Goal: Task Accomplishment & Management: Manage account settings

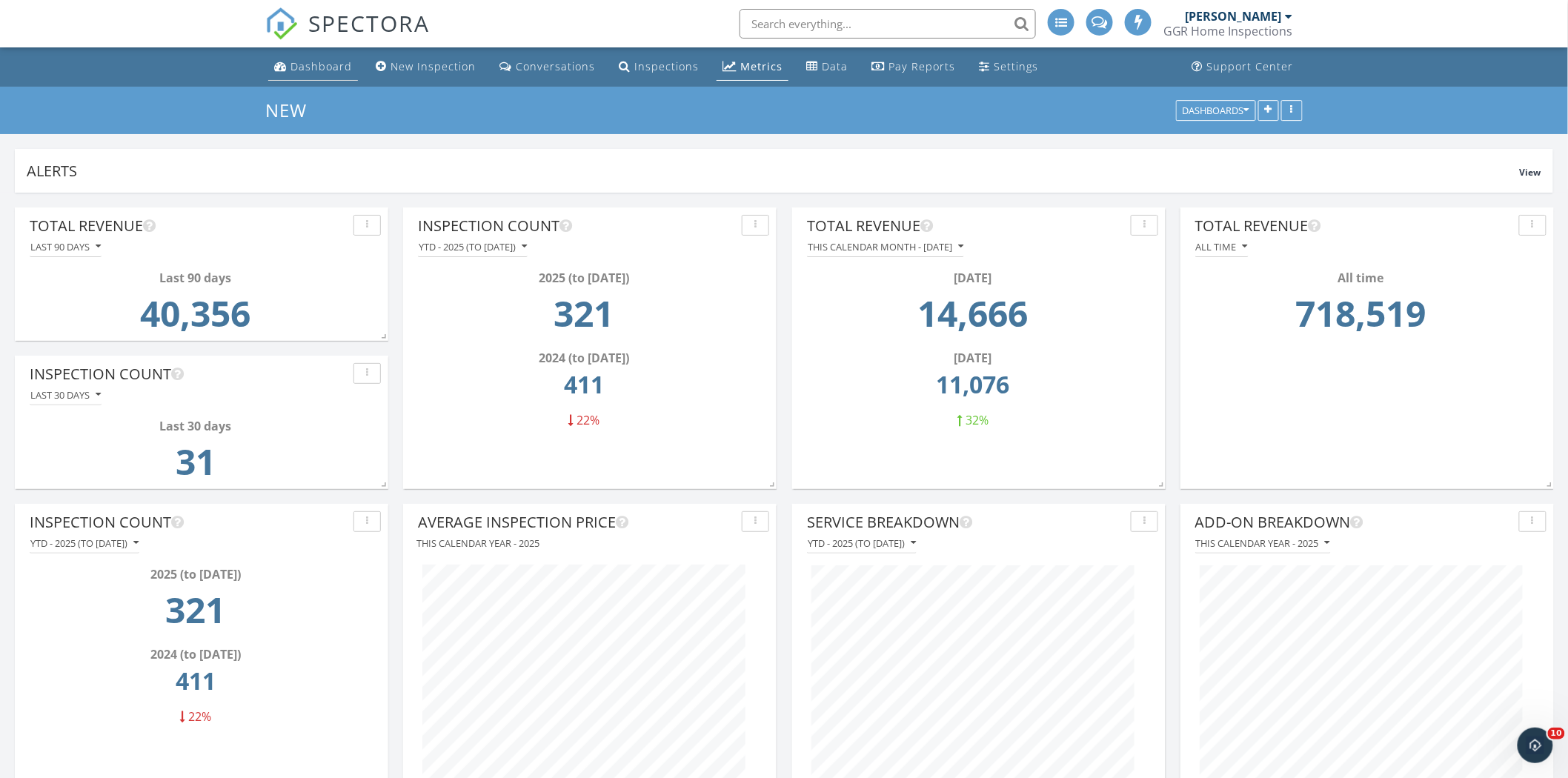
click at [321, 63] on div "Dashboard" at bounding box center [321, 66] width 61 height 14
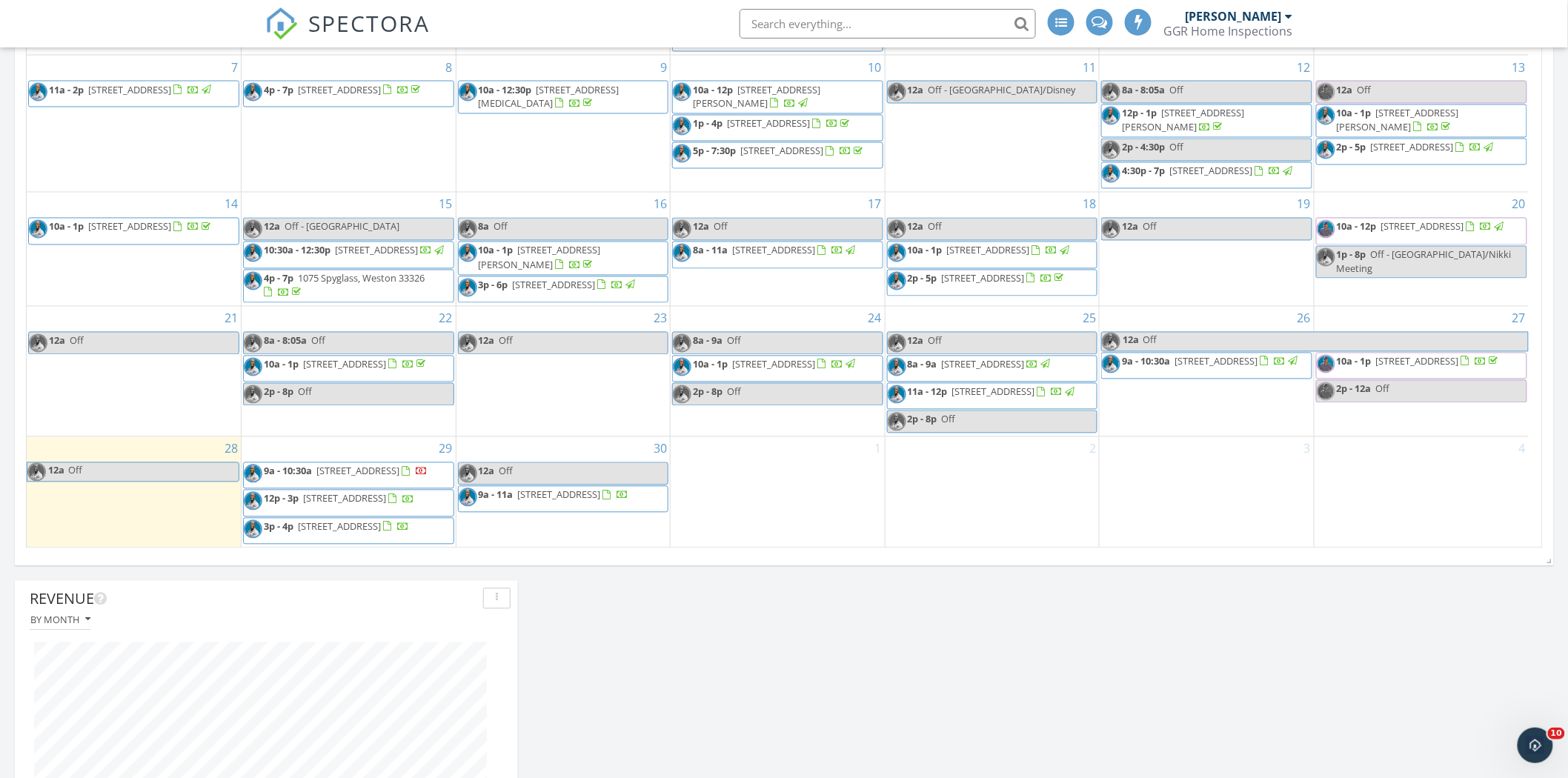
scroll to position [1071, 0]
click at [388, 466] on span "4501 NW 36th St, Lauderdale Lakes 33319" at bounding box center [357, 472] width 83 height 13
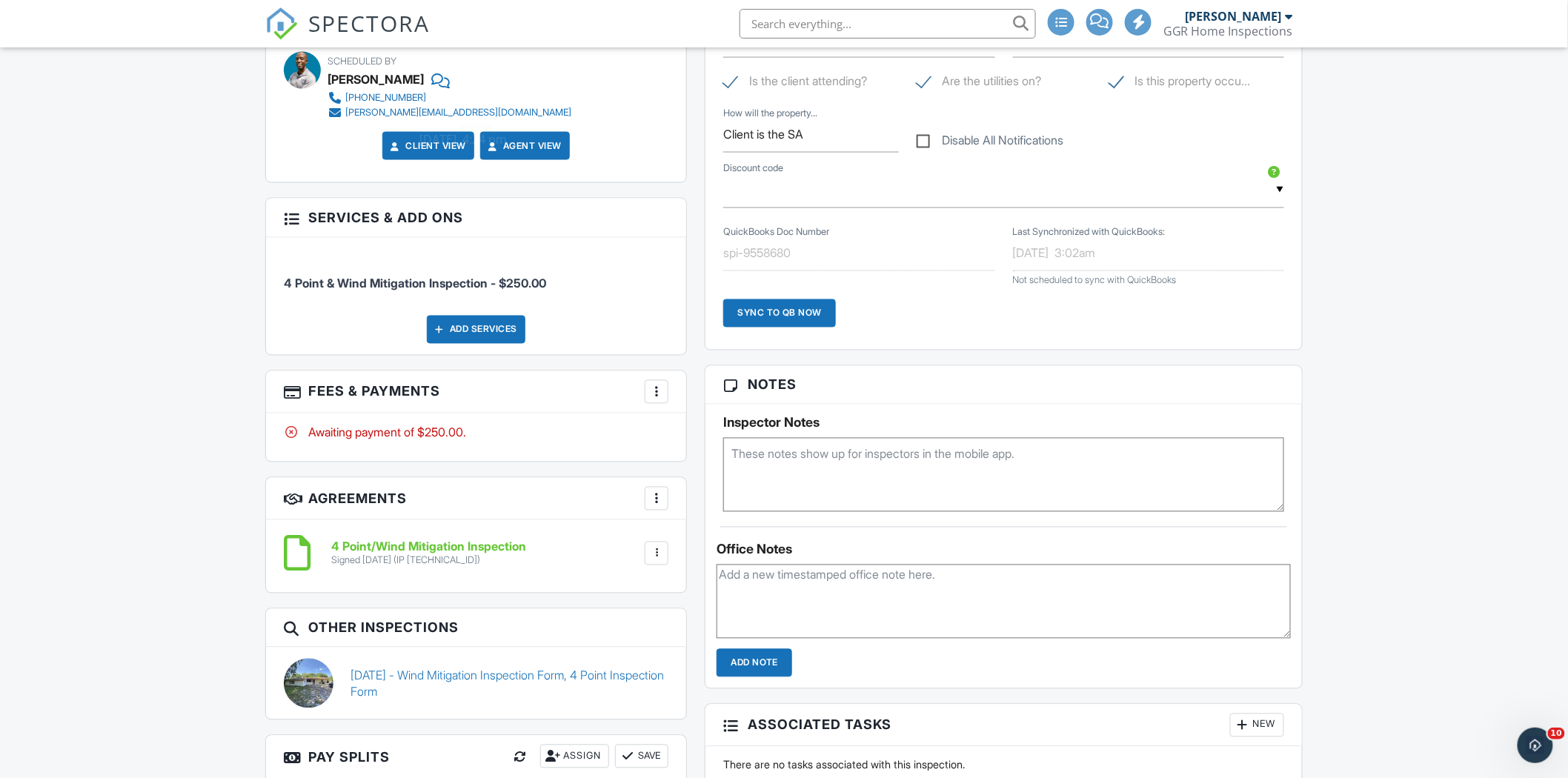
scroll to position [904, 0]
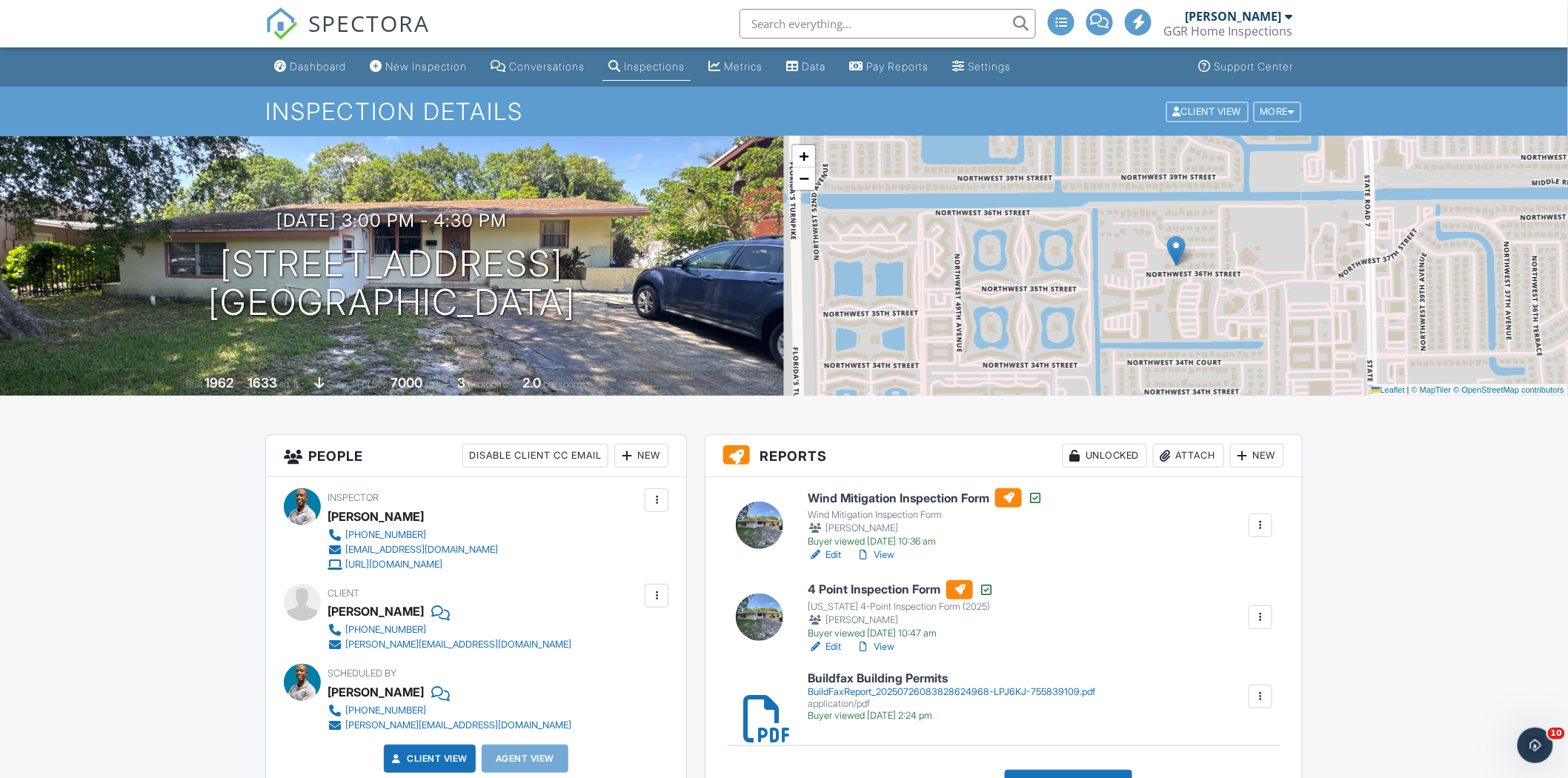
click at [1261, 521] on div at bounding box center [1261, 526] width 15 height 15
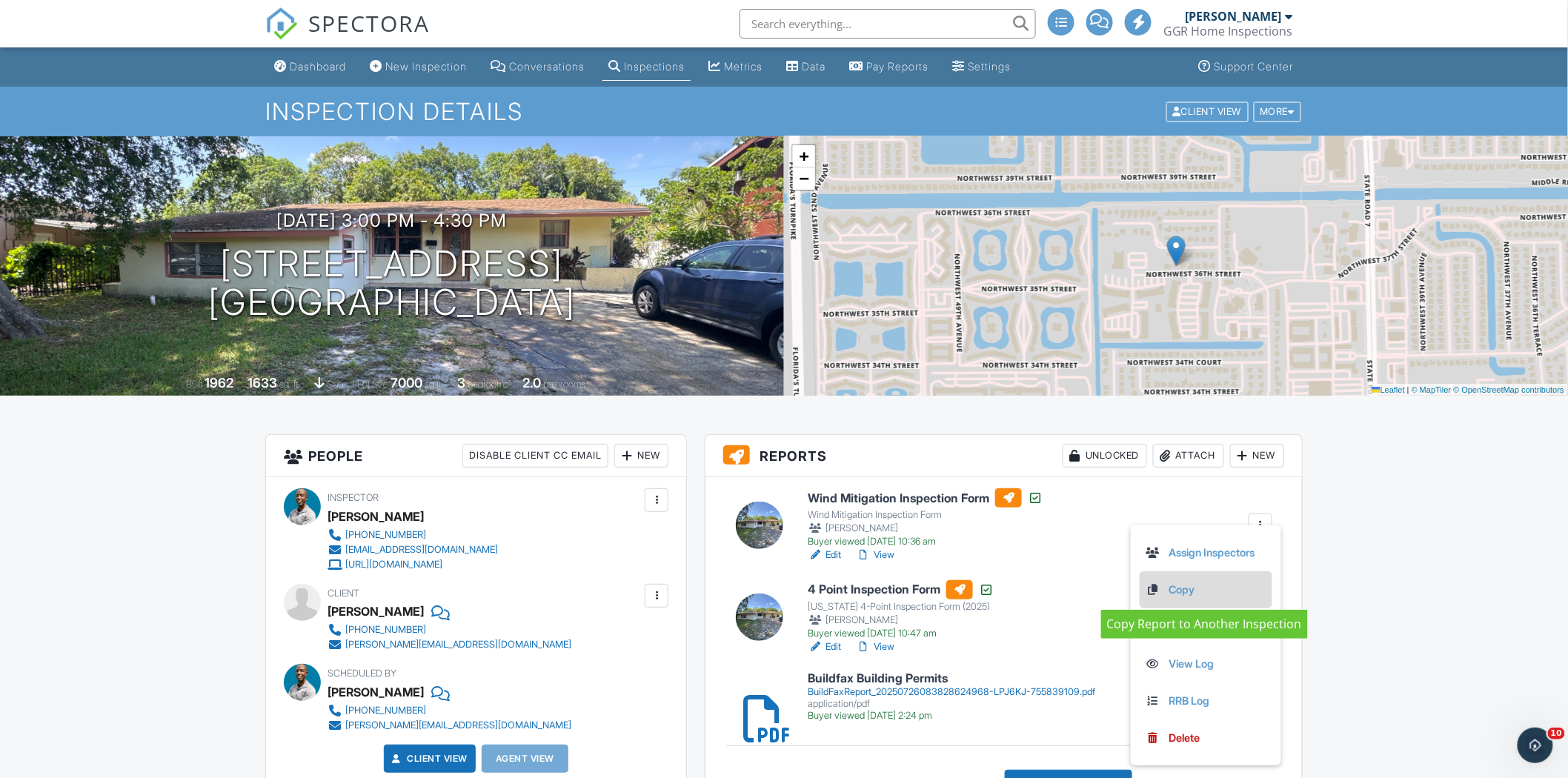
click at [1217, 586] on link "Copy" at bounding box center [1206, 590] width 121 height 16
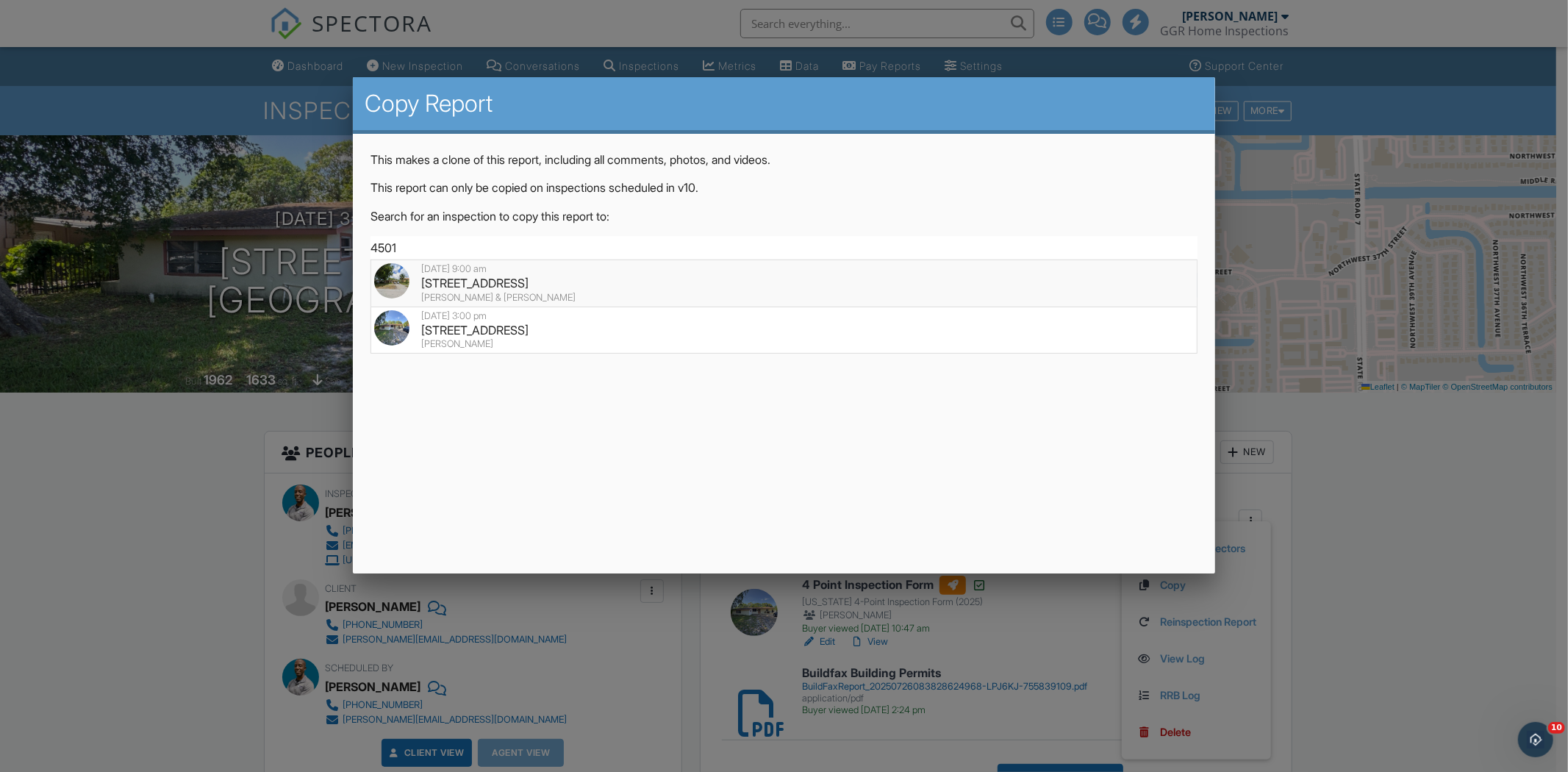
click at [752, 282] on div "4501 NW 36th St, Lauderdale Lakes, FL 33319" at bounding box center [784, 283] width 820 height 16
type input "4501 NW 36th St, Lauderdale Lakes, FL 33319"
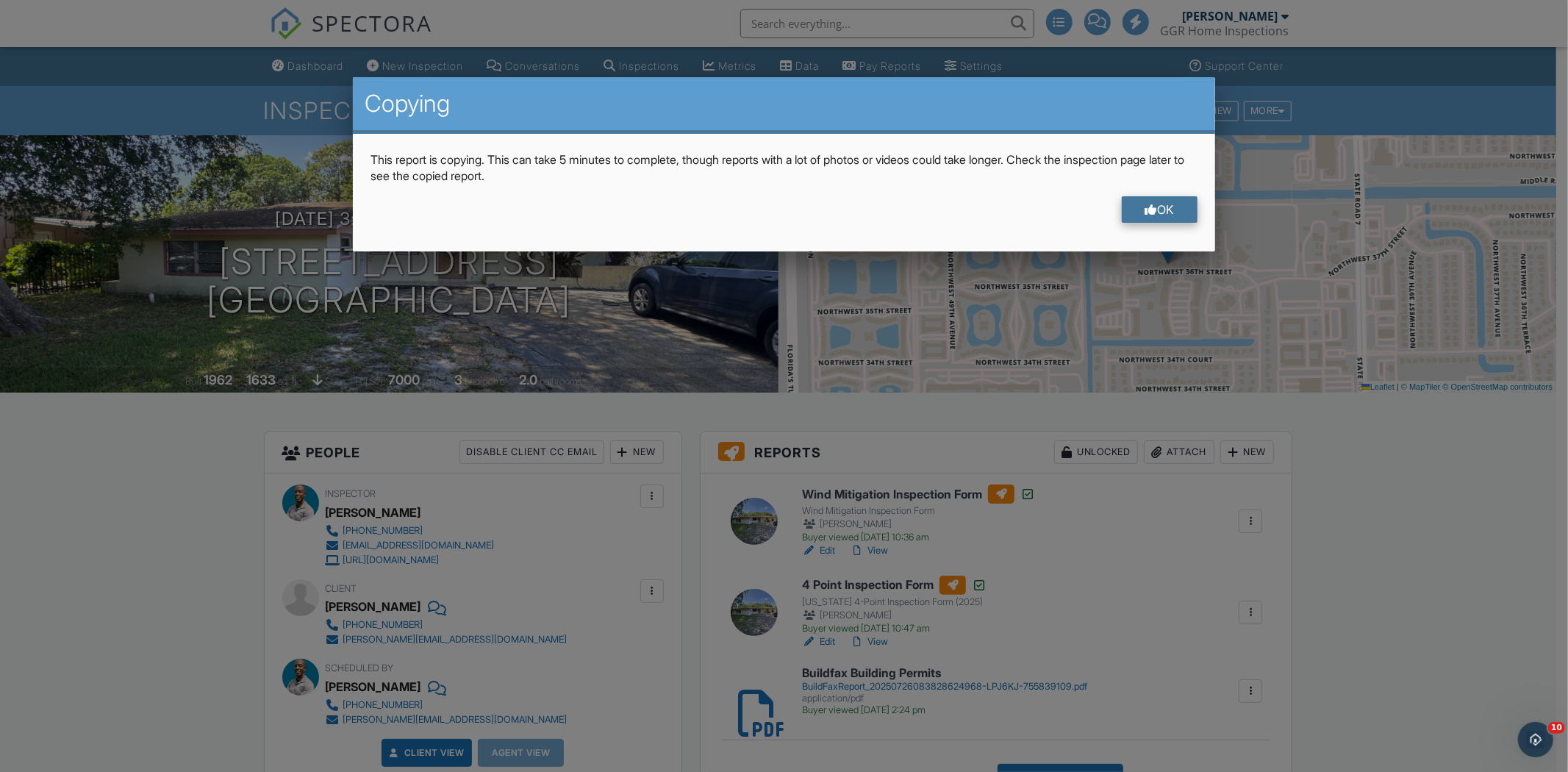
click at [1180, 200] on div "OK" at bounding box center [1160, 209] width 76 height 27
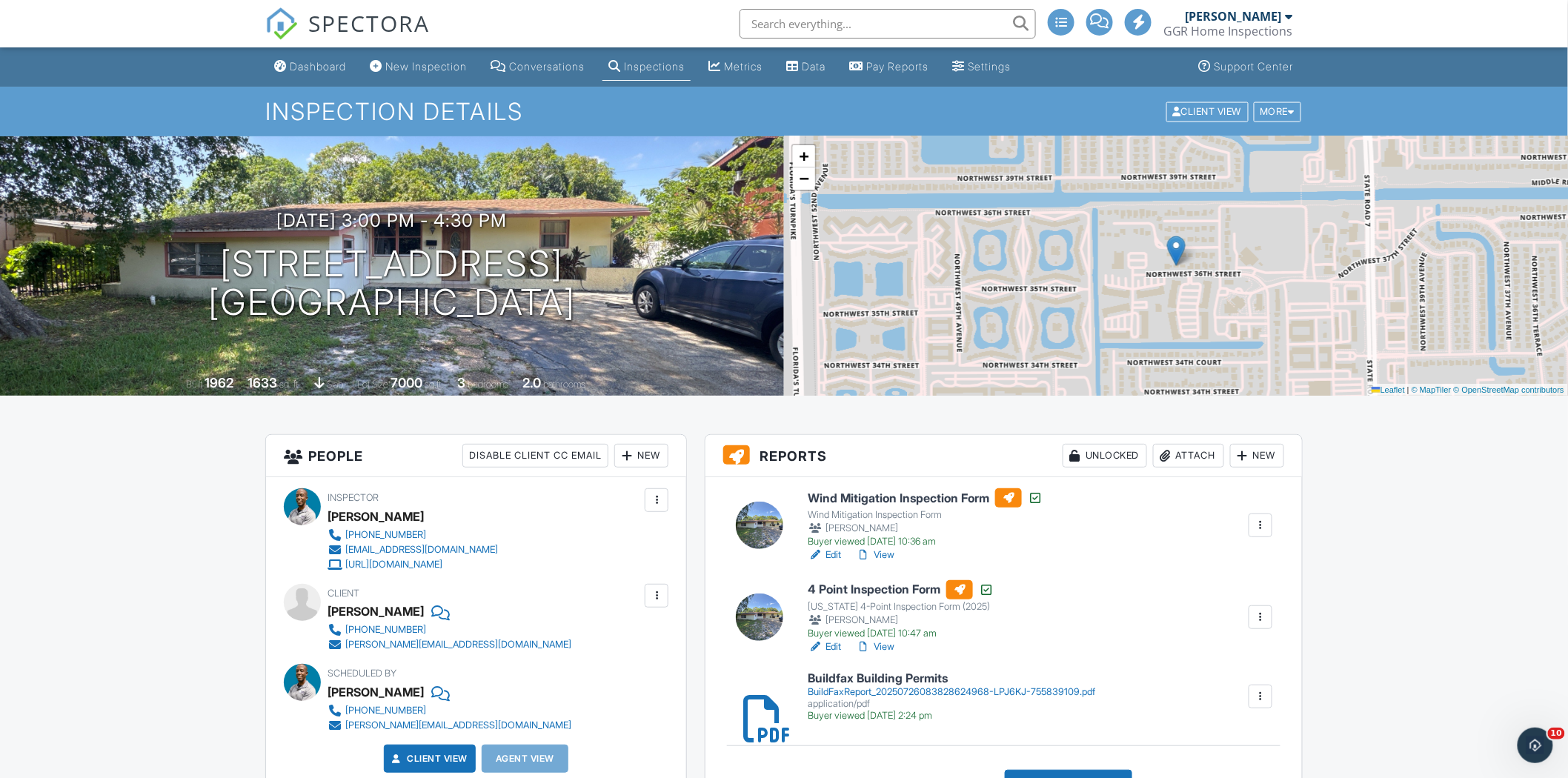
click at [1263, 616] on div at bounding box center [1261, 617] width 15 height 15
click at [1233, 679] on link "Copy" at bounding box center [1206, 682] width 121 height 16
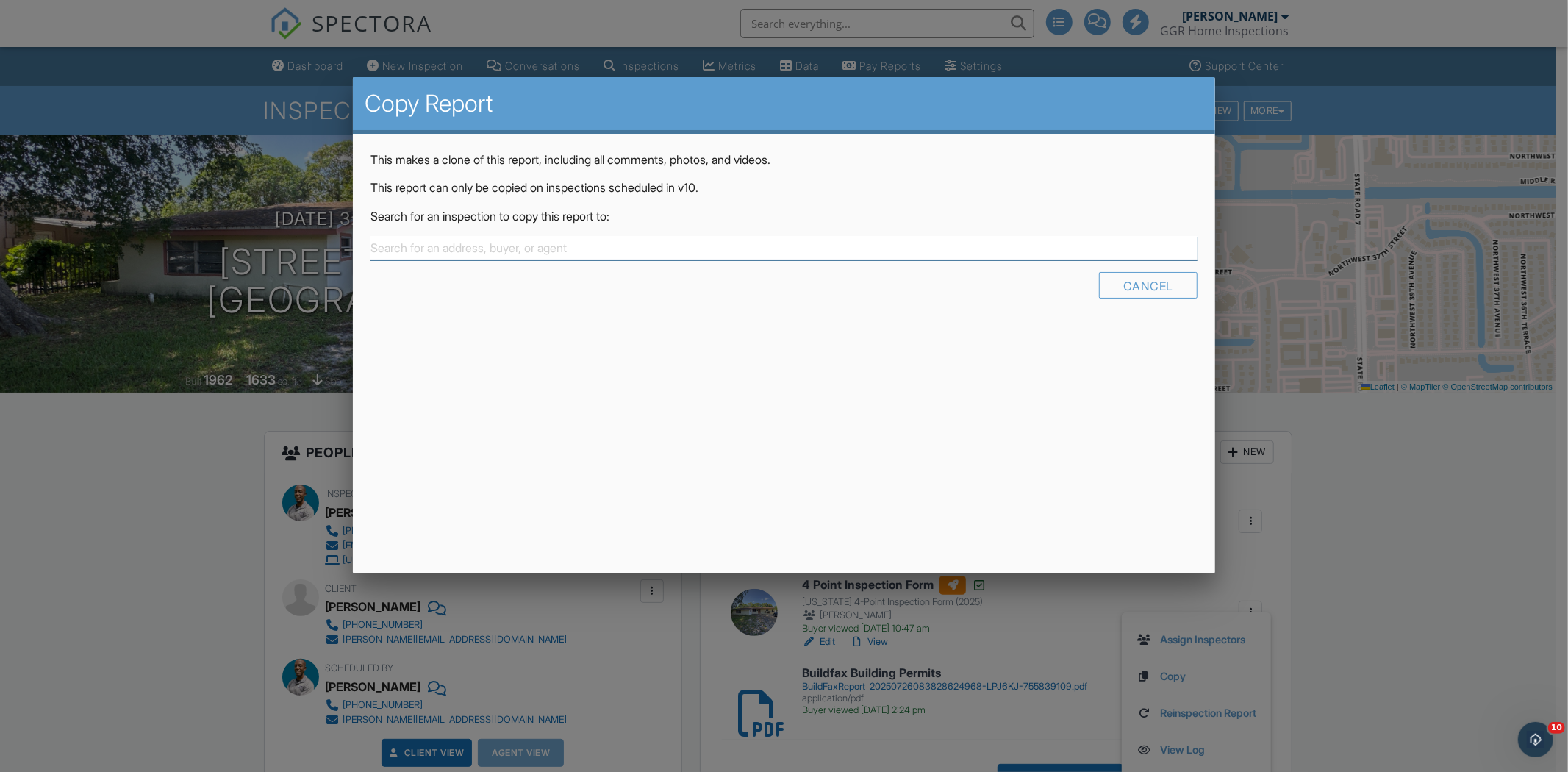
click at [733, 247] on input "text" at bounding box center [784, 248] width 827 height 24
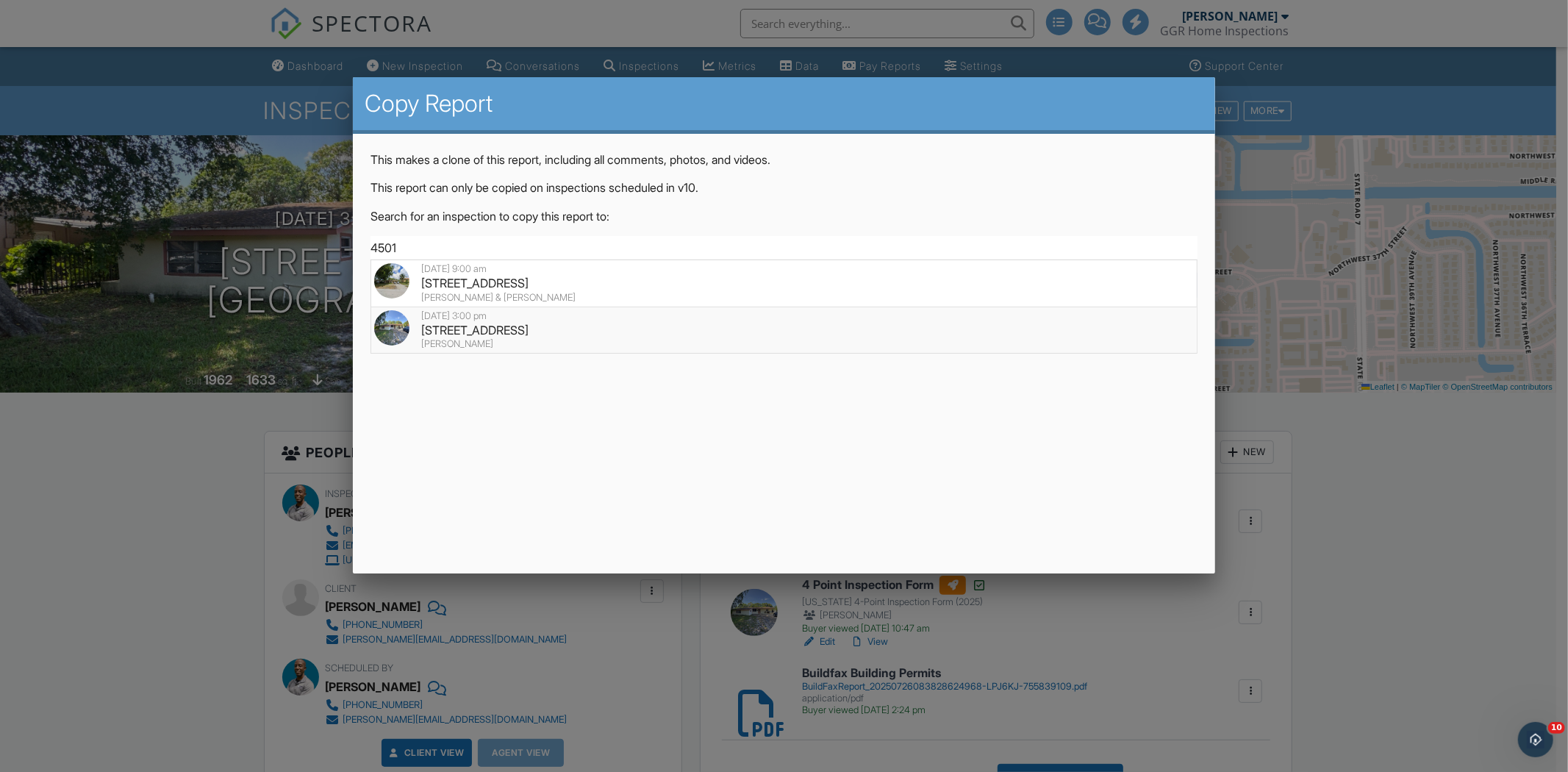
click at [717, 322] on div "4501 NW 36th St, Lauderdale Lakes, FL 33319" at bounding box center [784, 330] width 820 height 16
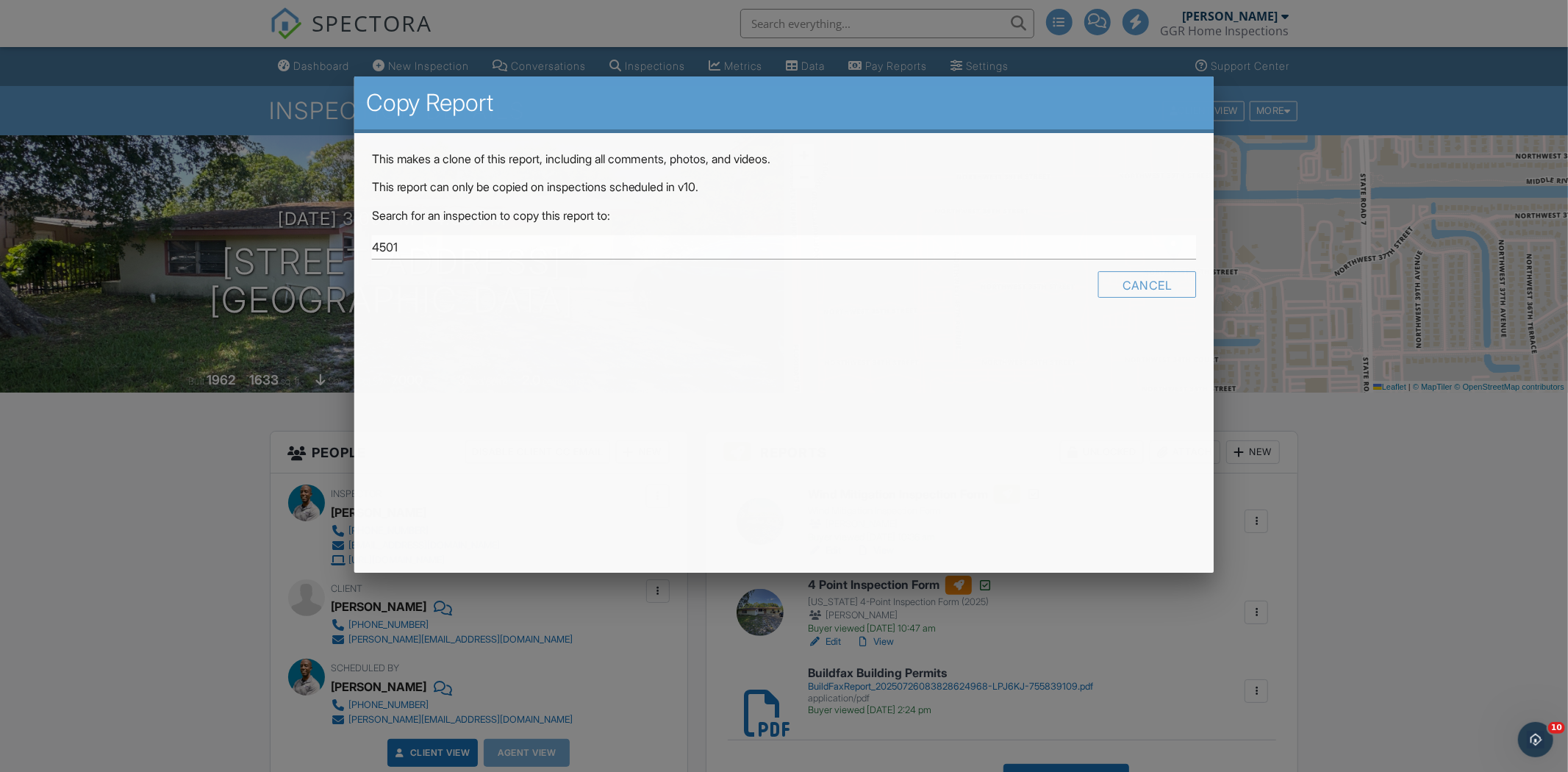
type input "4501 NW 36th St, Lauderdale Lakes, FL 33319"
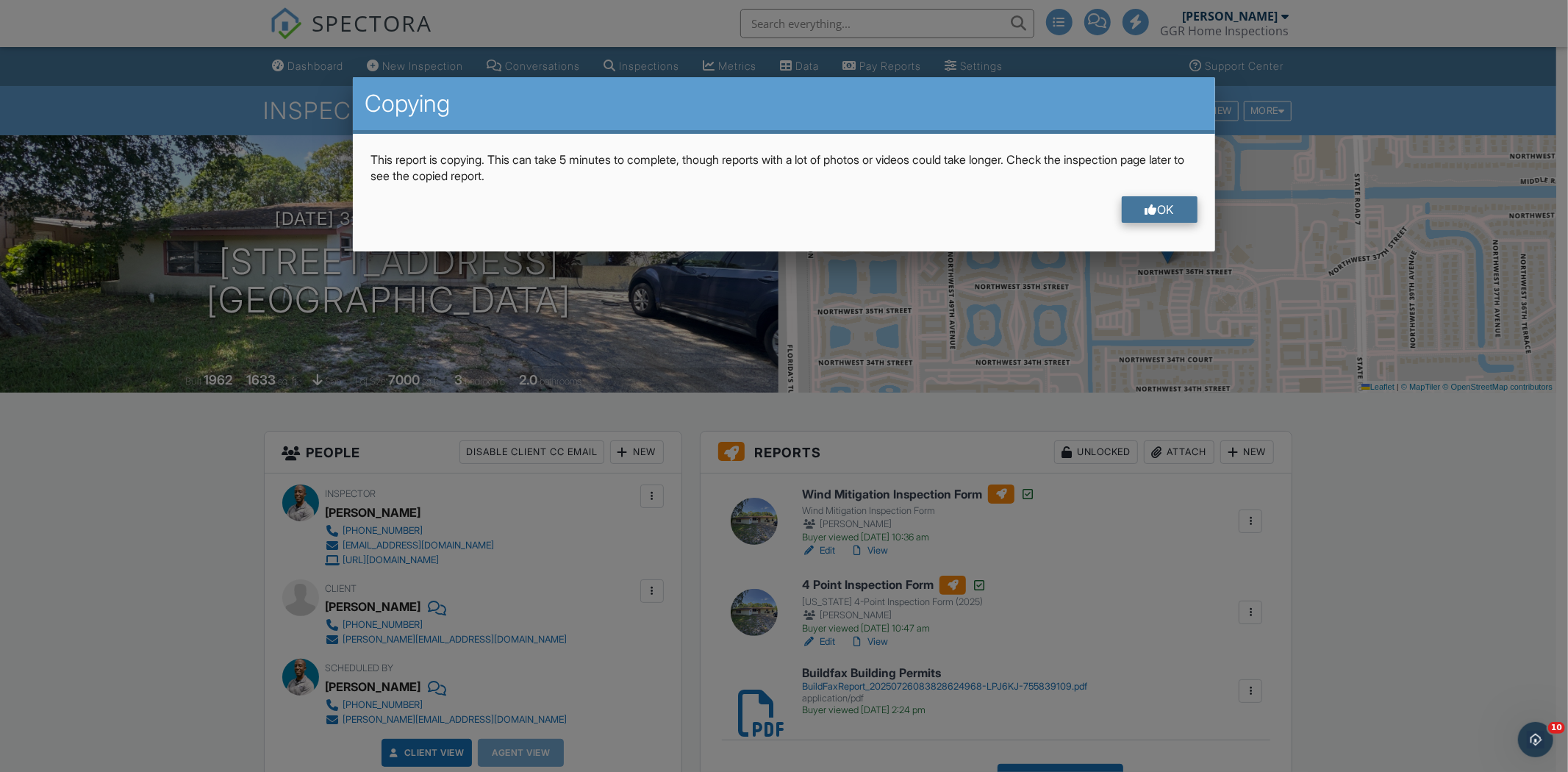
click at [1152, 212] on div at bounding box center [1151, 209] width 12 height 12
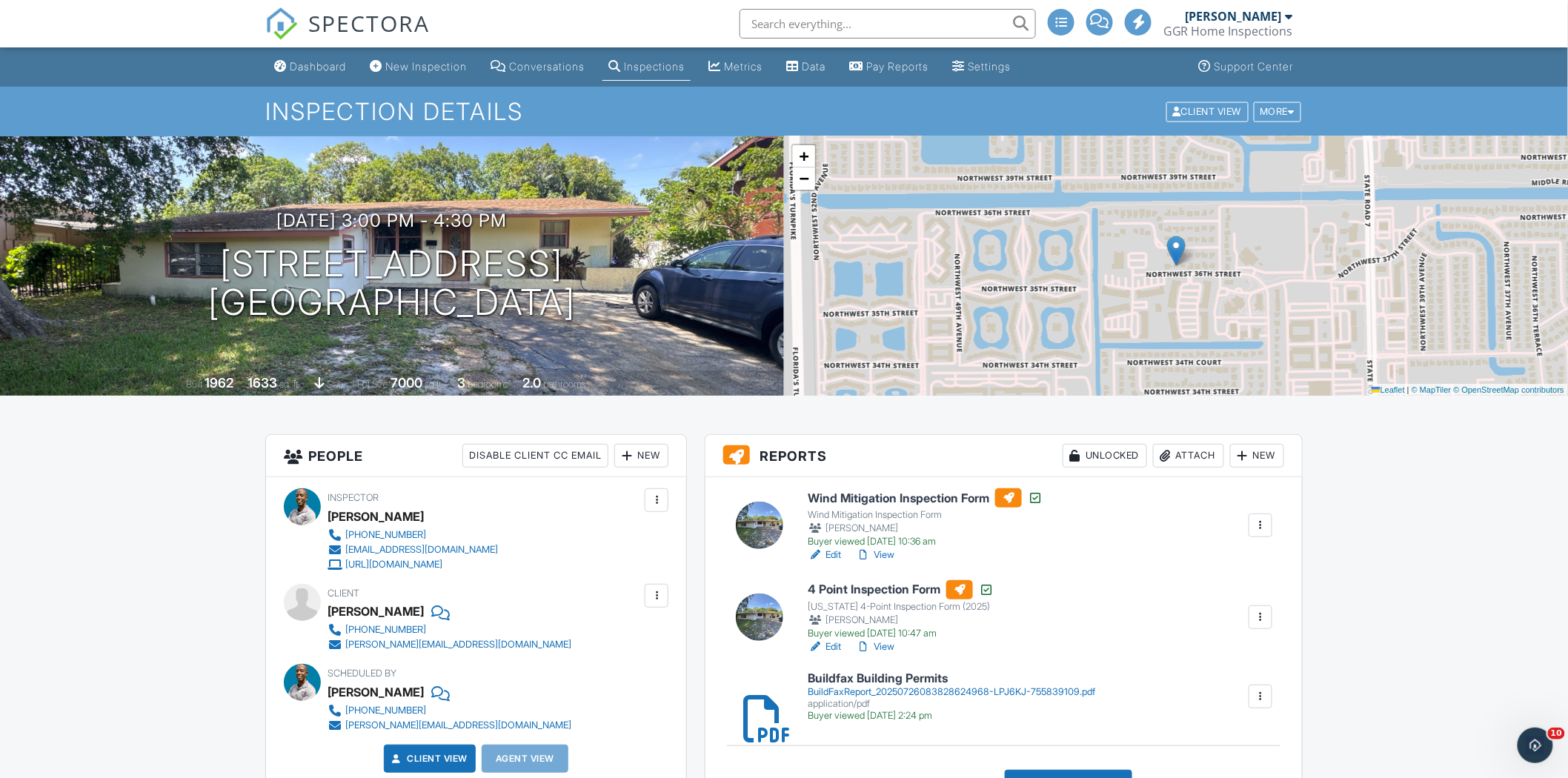
click at [1262, 702] on div at bounding box center [1261, 697] width 15 height 15
click at [1042, 689] on div "BuildFaxReport_20250726083828624968-LPJ6KJ-755839109.pdf" at bounding box center [951, 693] width 287 height 12
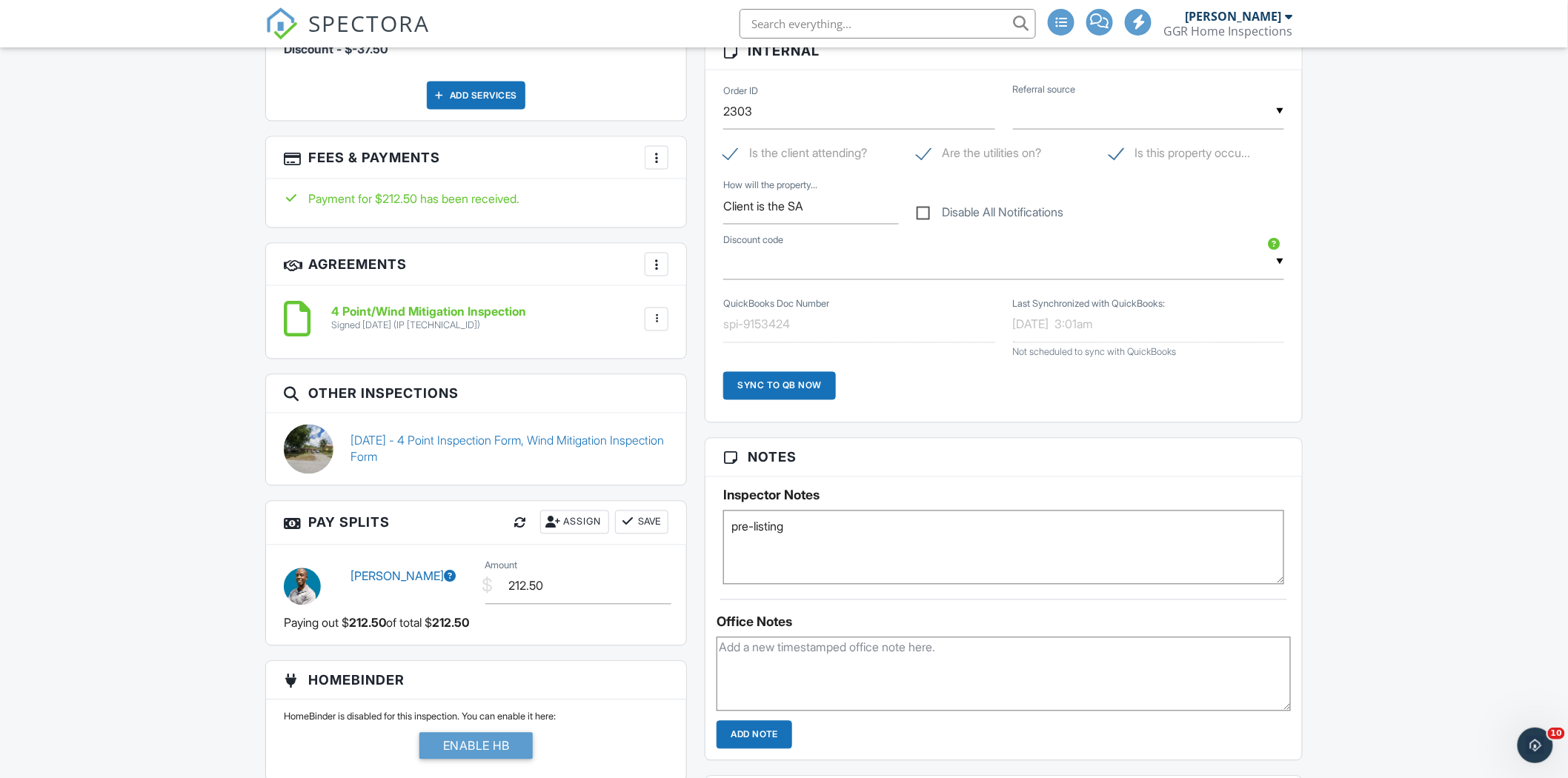
scroll to position [906, 0]
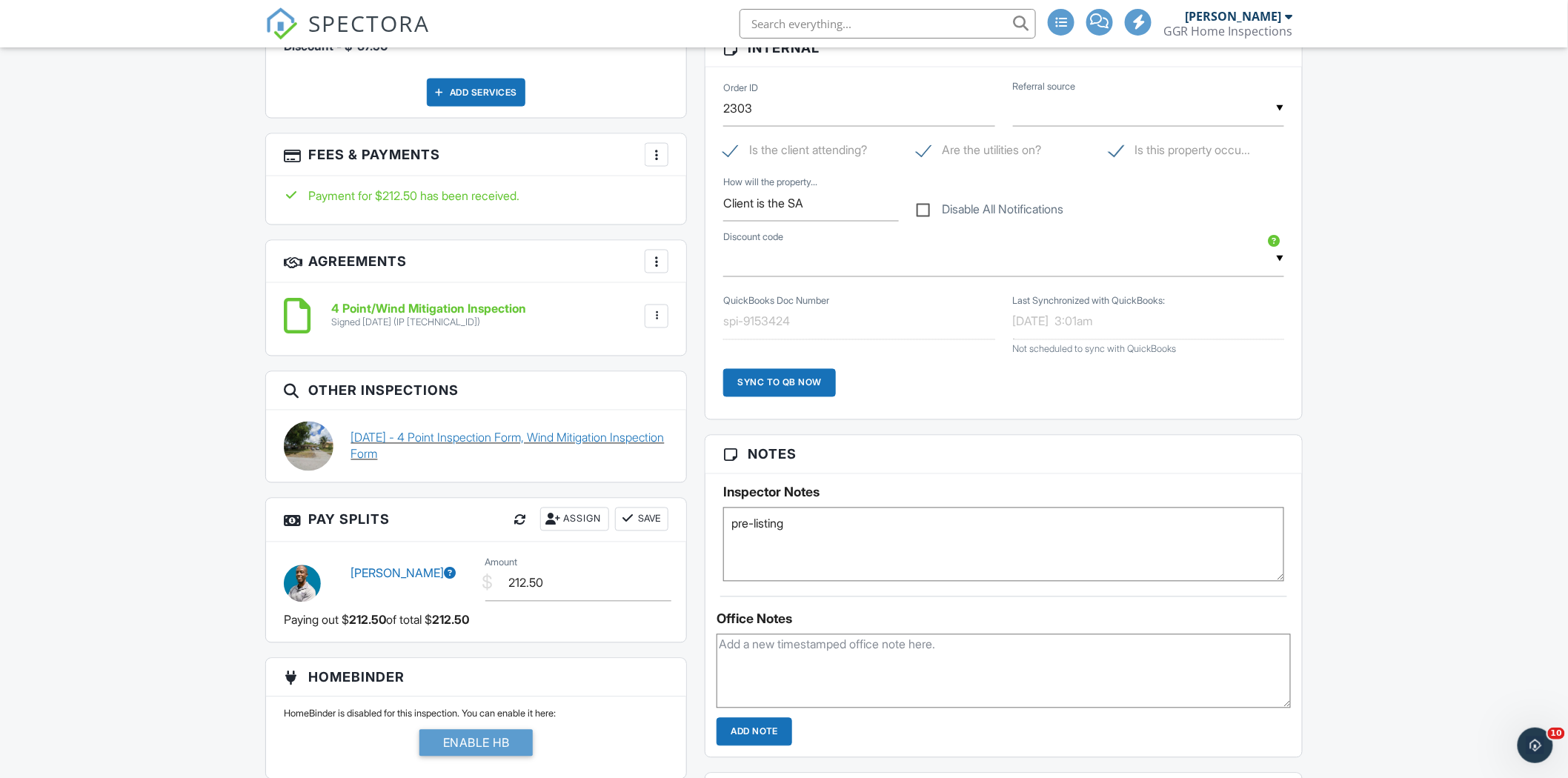
click at [528, 441] on link "09/29/2025 - 4 Point Inspection Form, Wind Mitigation Inspection Form" at bounding box center [511, 446] width 318 height 33
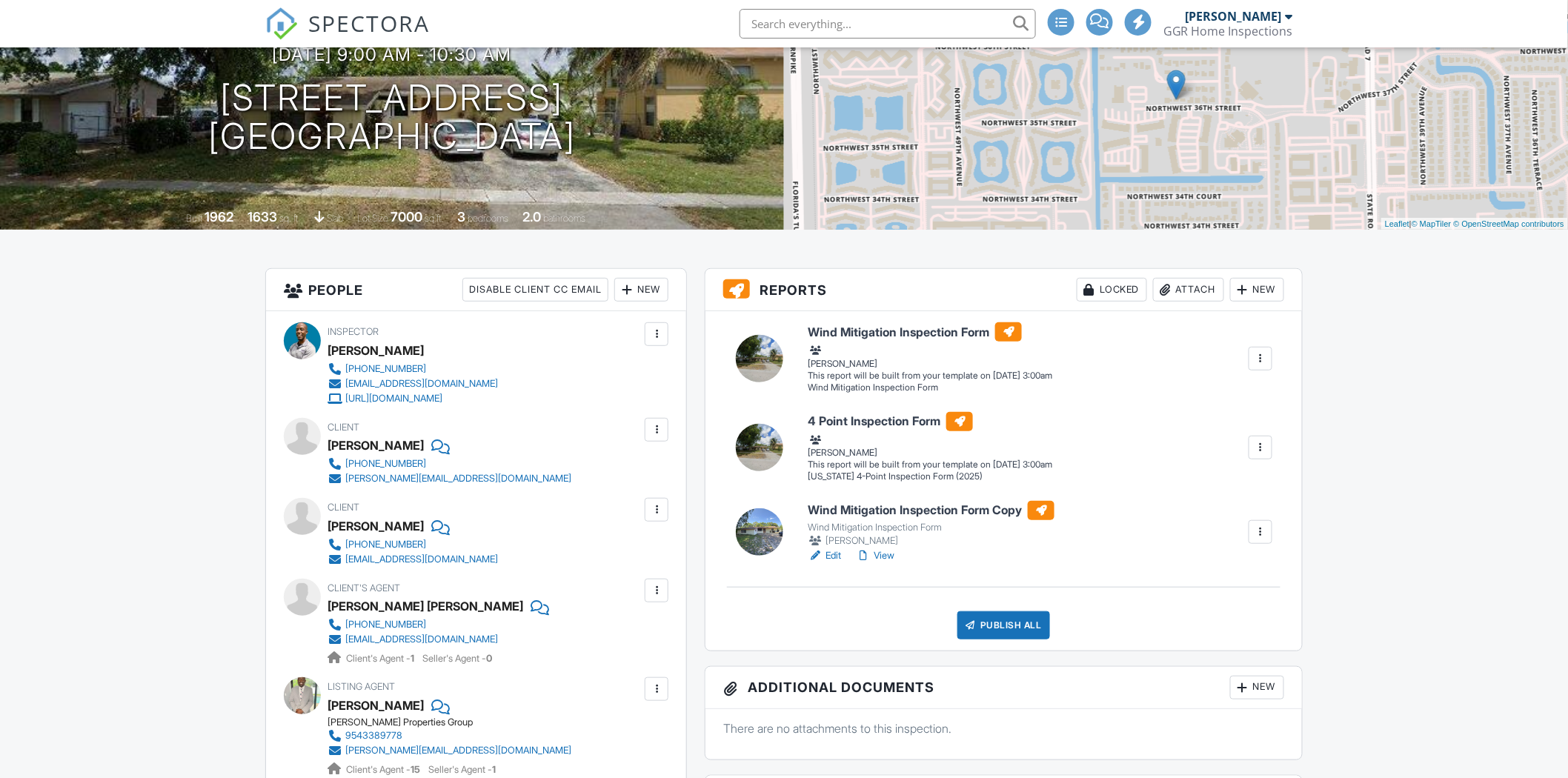
scroll to position [165, 0]
click at [1262, 353] on div at bounding box center [1261, 359] width 15 height 15
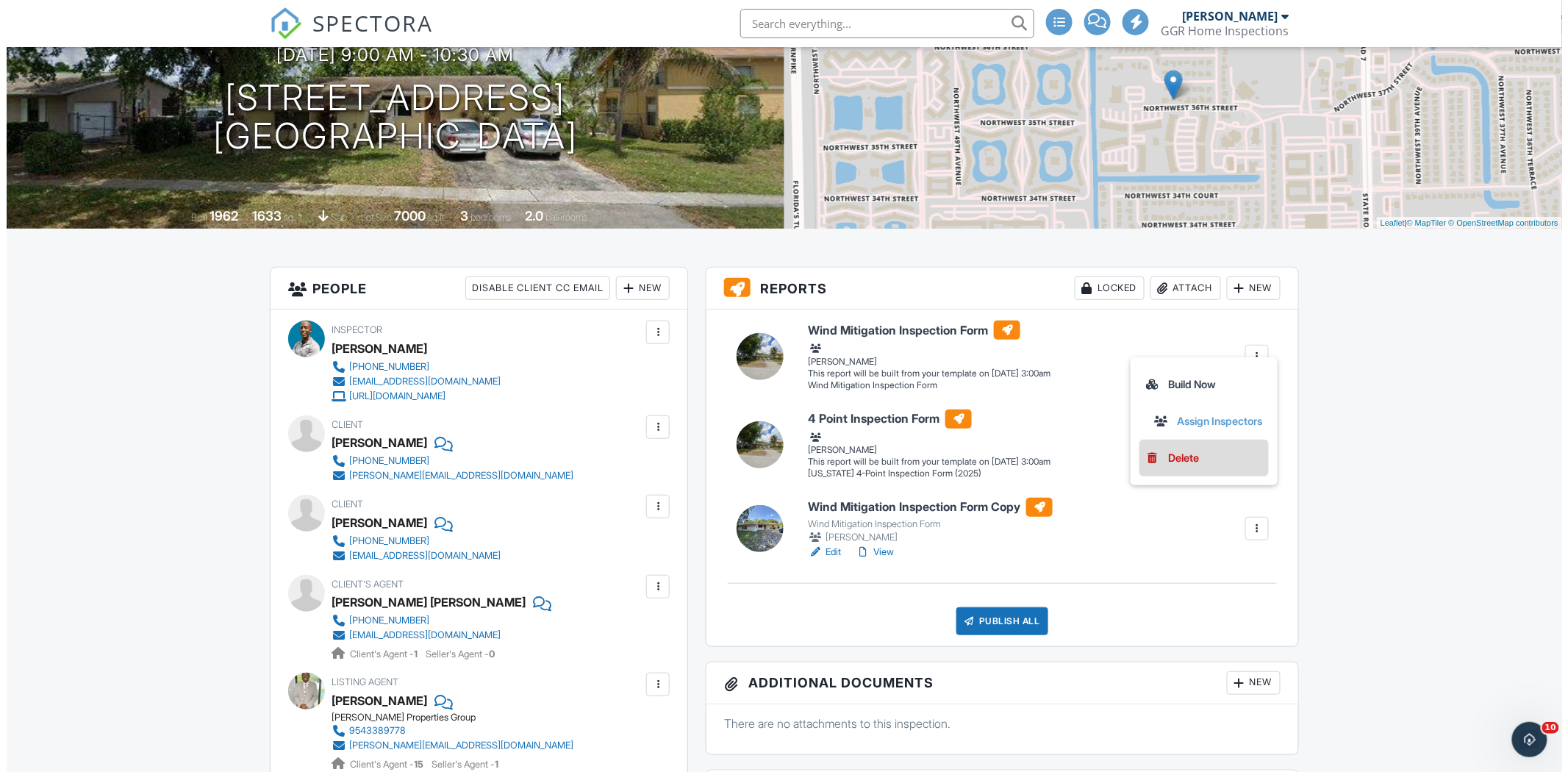
scroll to position [0, 0]
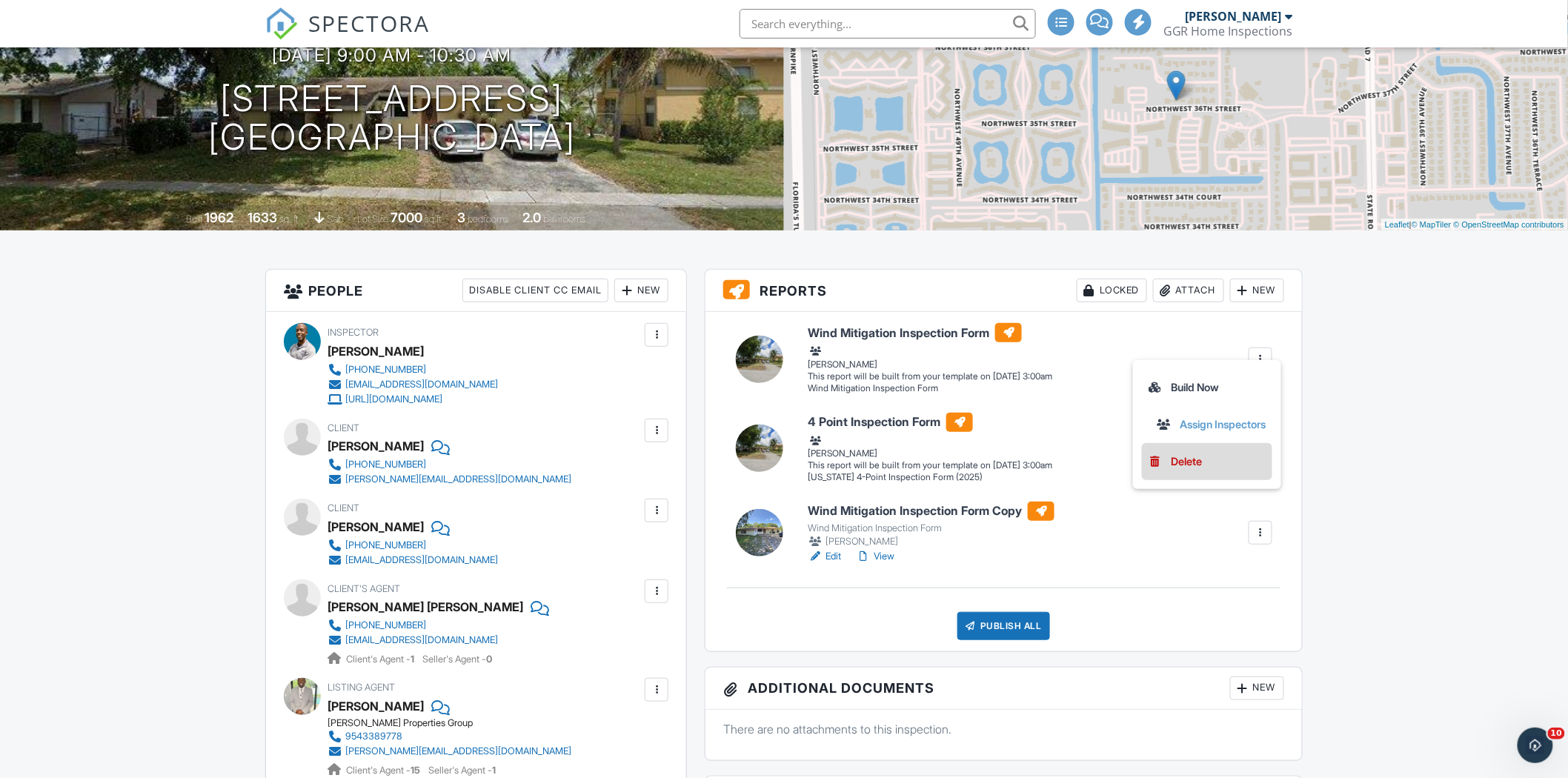
click at [1193, 455] on div "Delete" at bounding box center [1186, 461] width 31 height 16
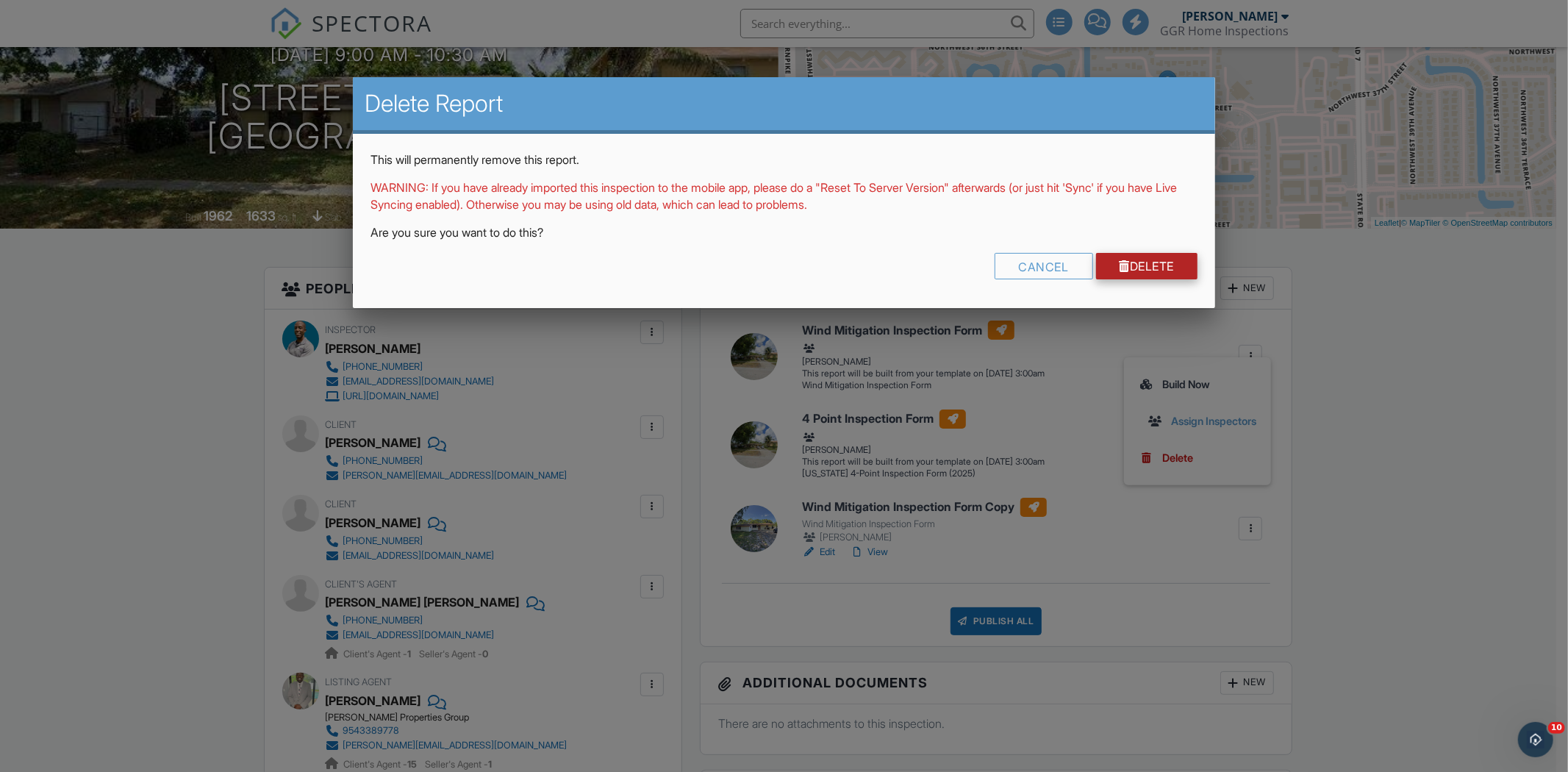
click at [1162, 268] on link "Delete" at bounding box center [1147, 266] width 102 height 27
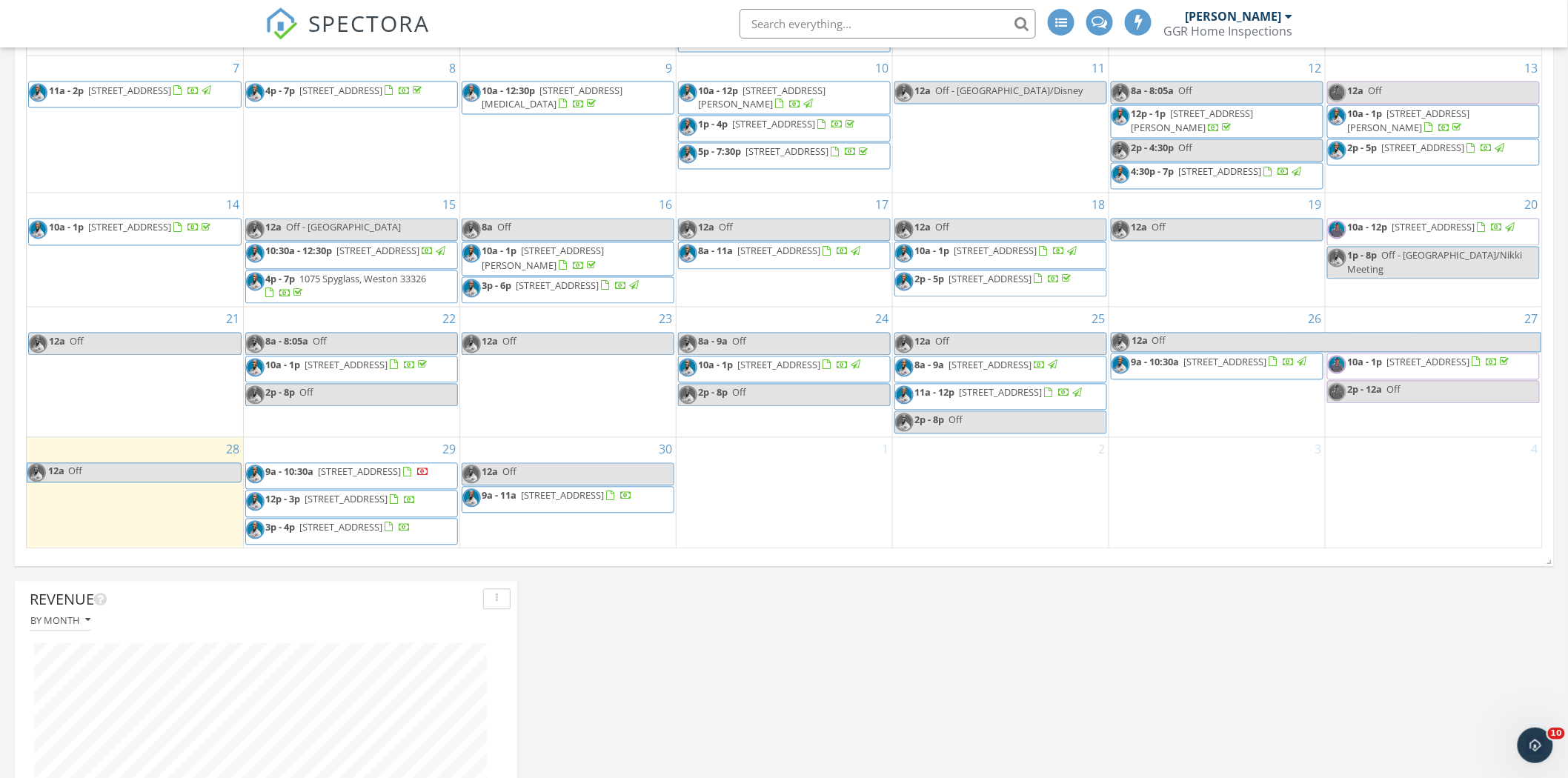
click at [812, 28] on input "text" at bounding box center [887, 23] width 296 height 29
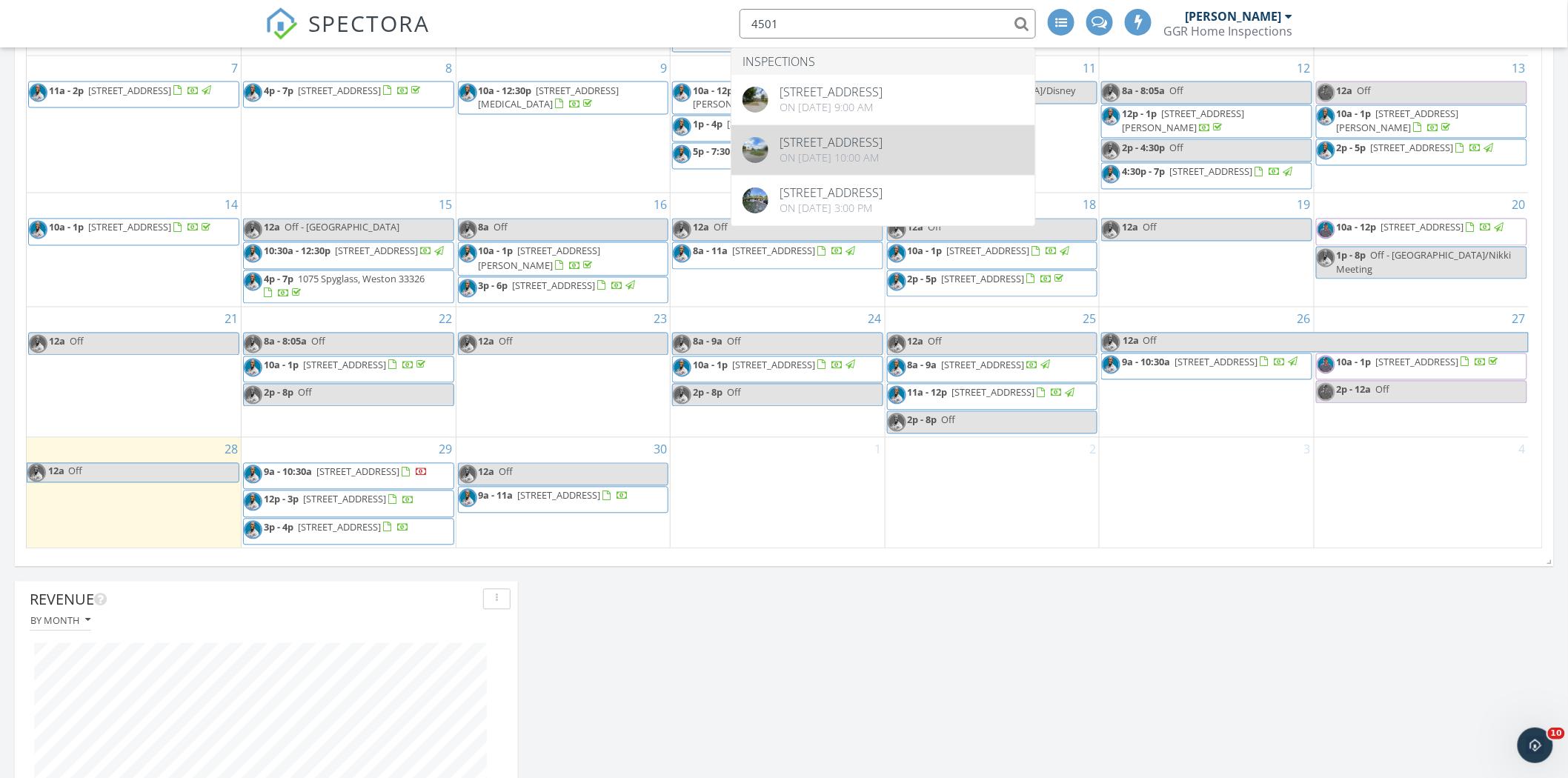
type input "4501"
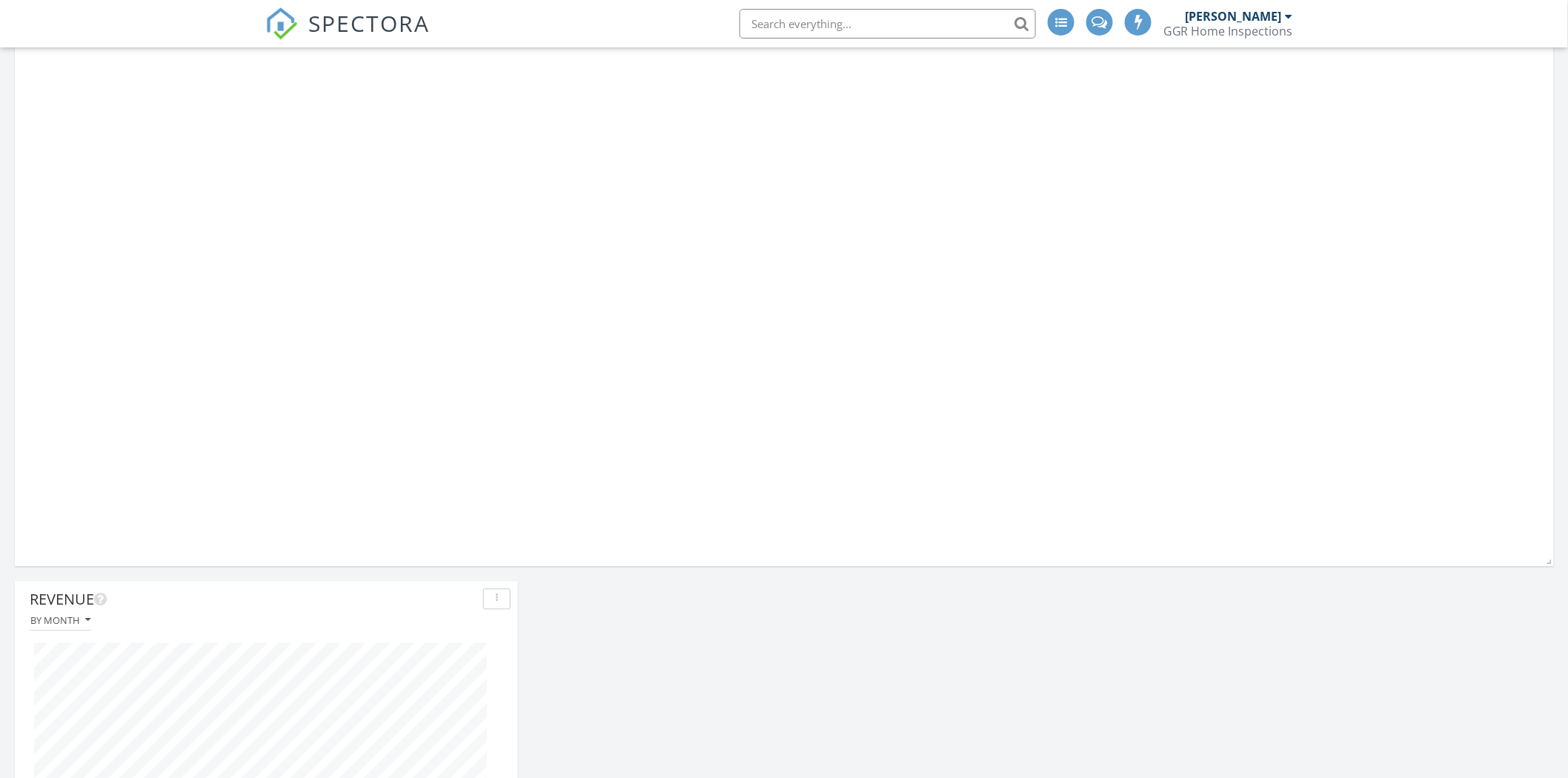
click at [804, 20] on input "text" at bounding box center [887, 23] width 296 height 29
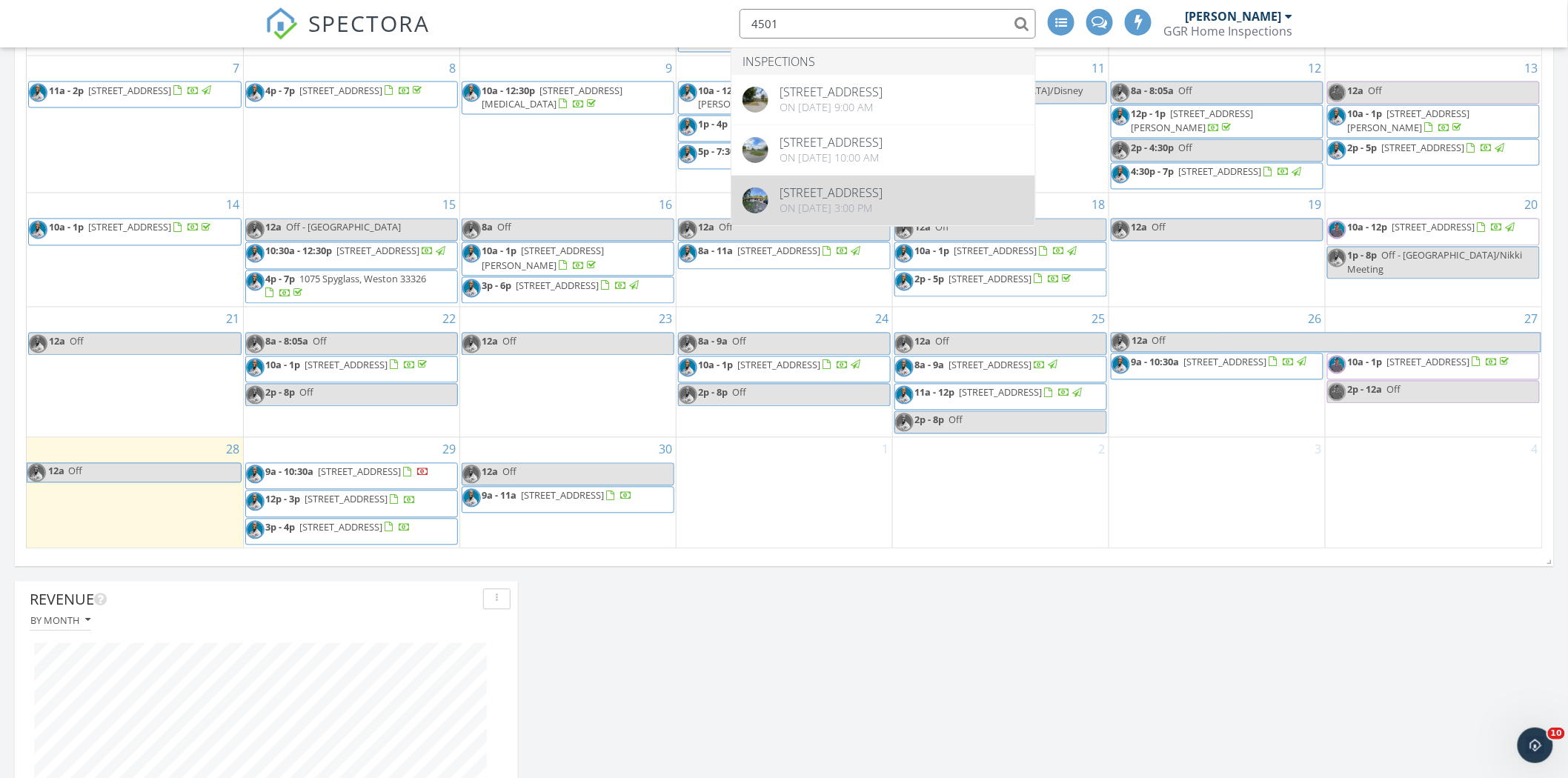
type input "4501"
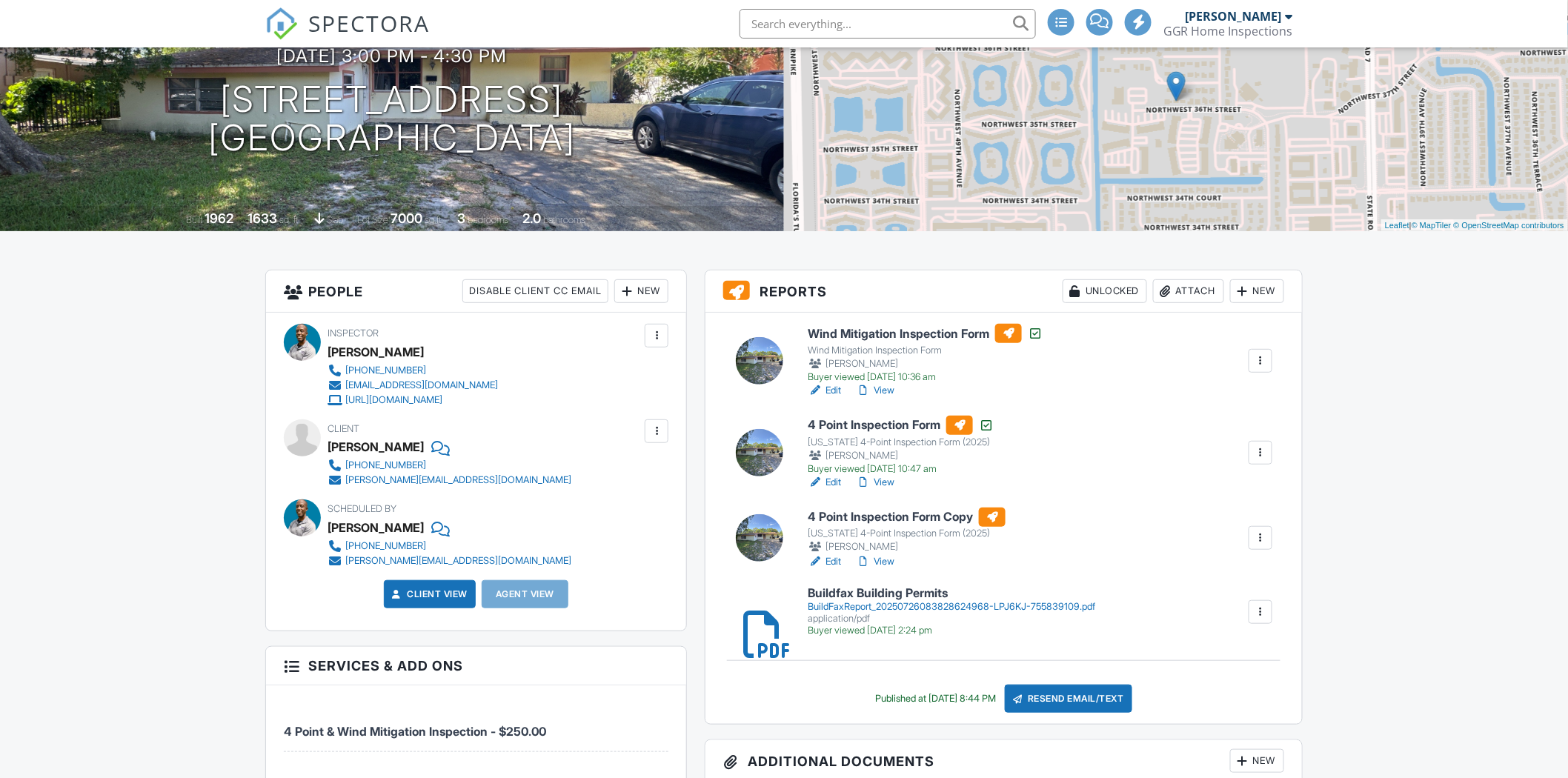
click at [841, 564] on link "Edit" at bounding box center [825, 562] width 33 height 15
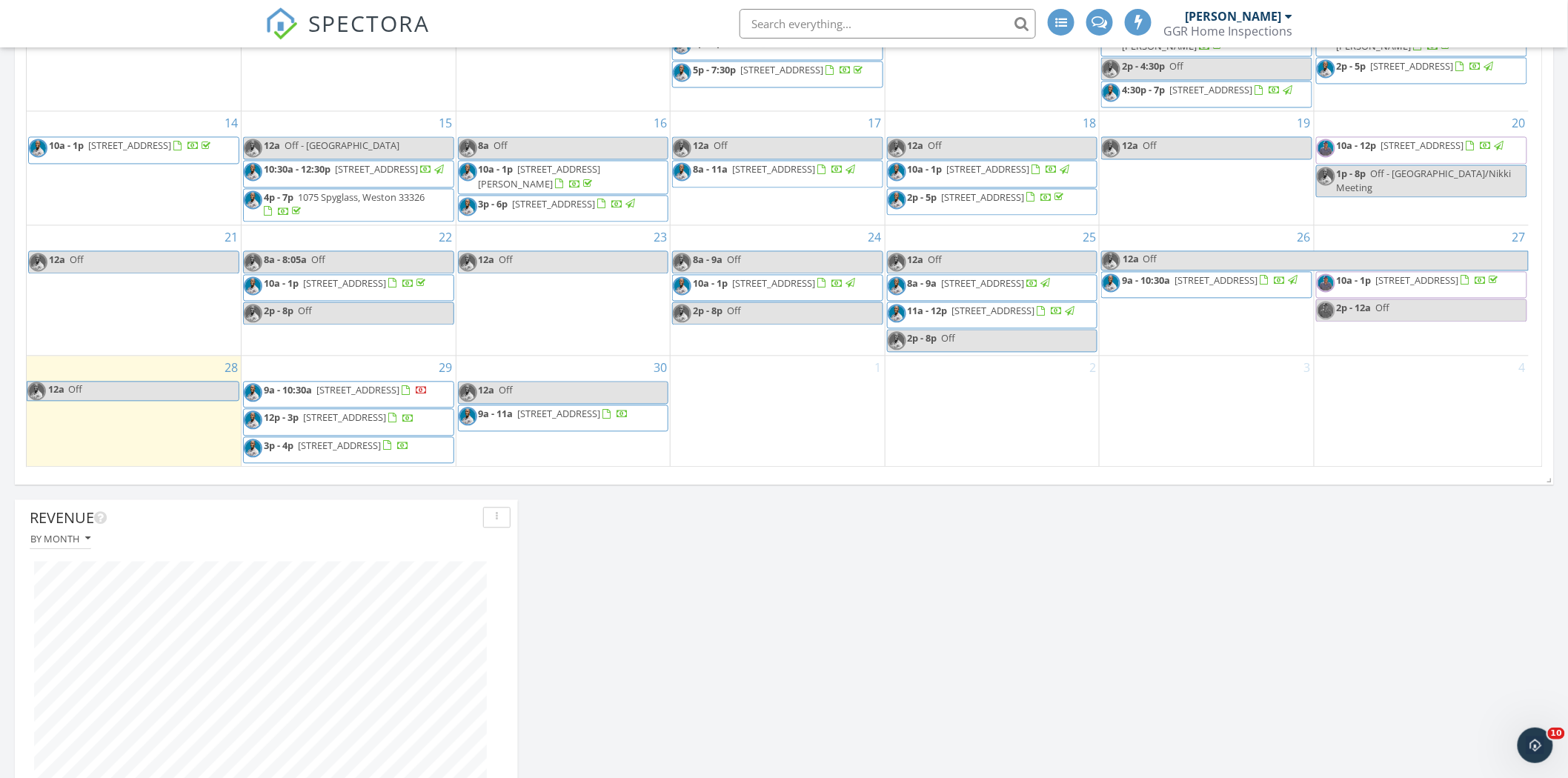
scroll to position [54, 0]
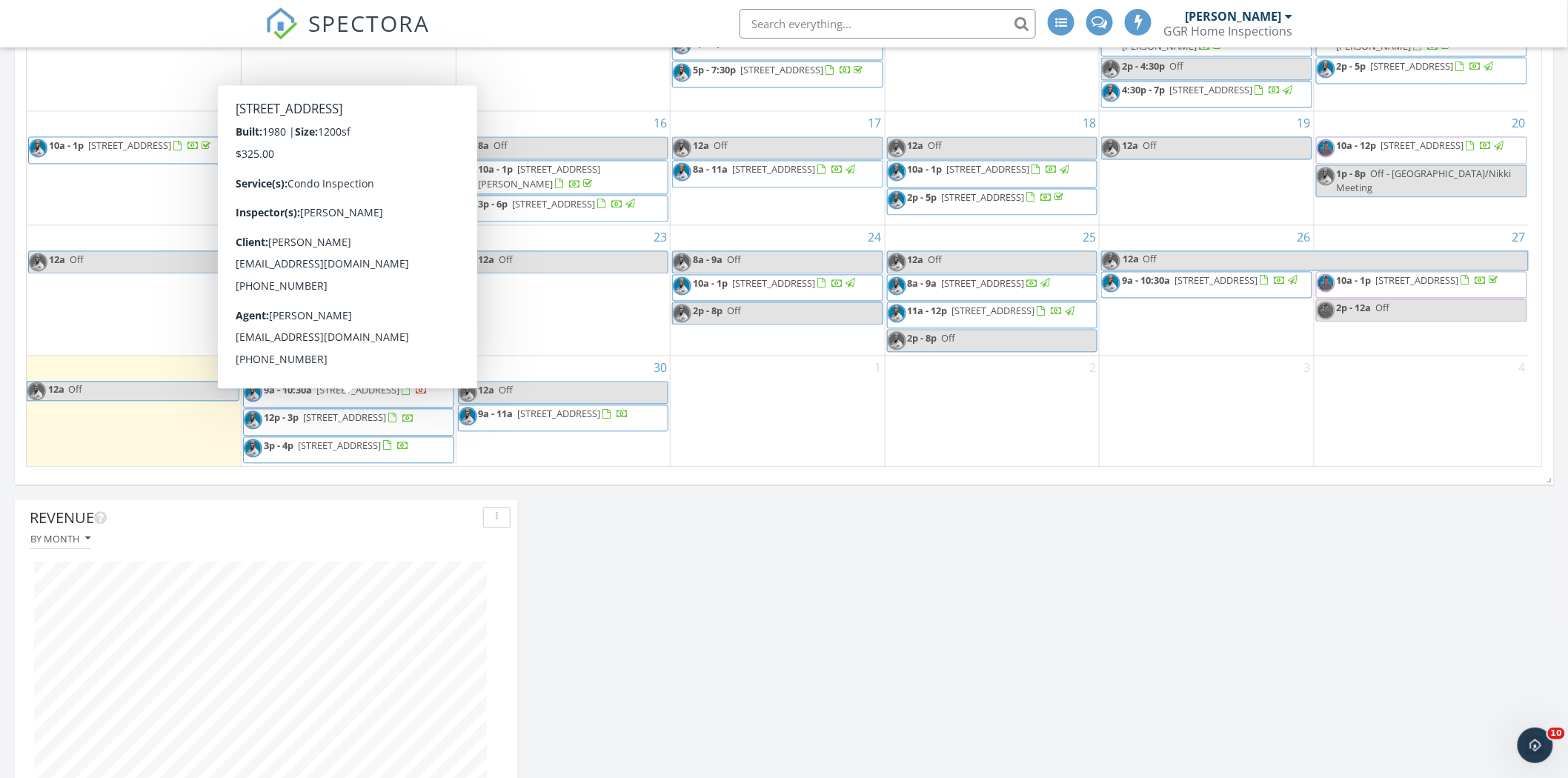
click at [326, 411] on span "6863 SW 39th Ct Unit 7K, Miramar 33023" at bounding box center [344, 418] width 83 height 13
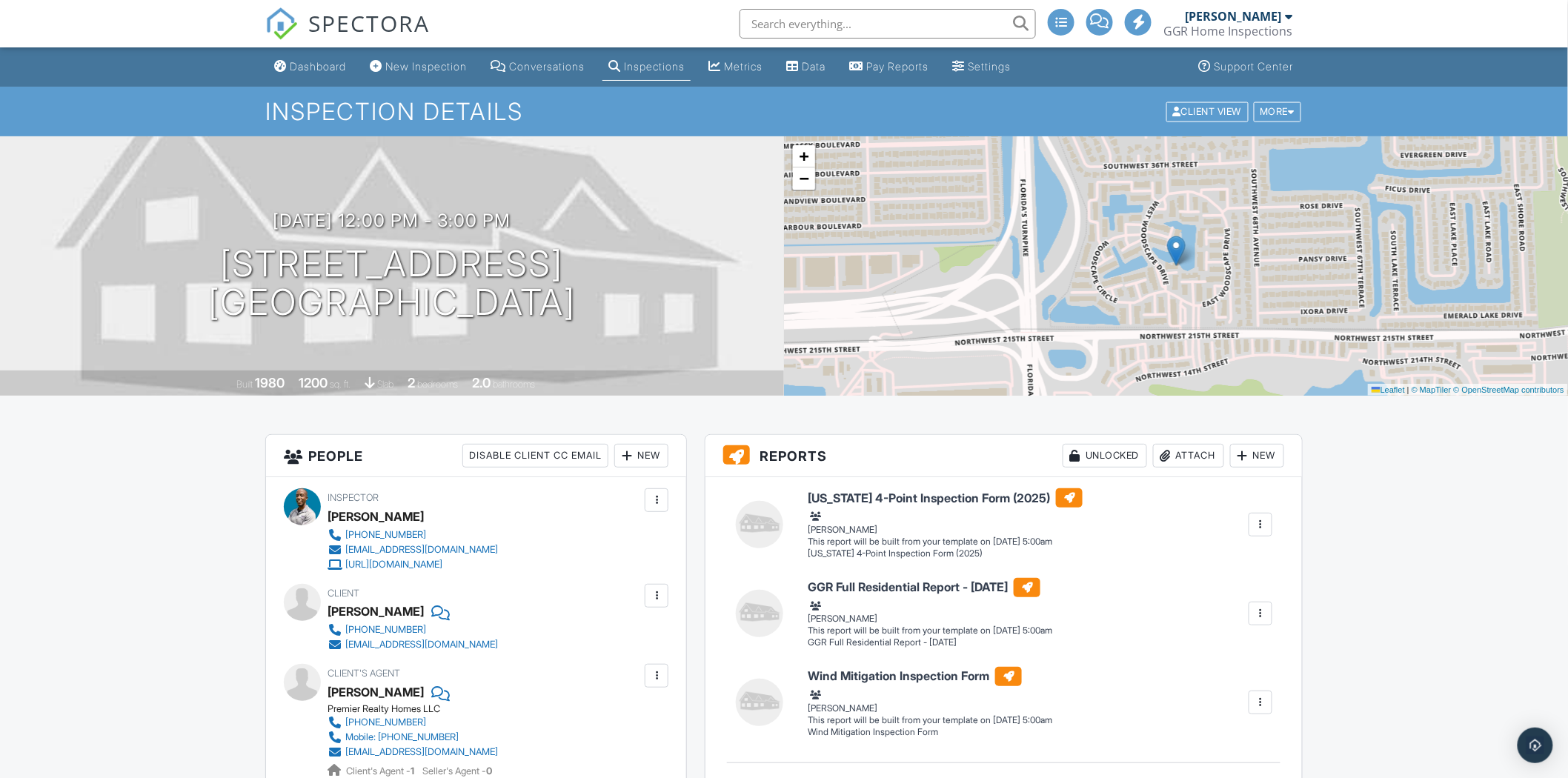
drag, startPoint x: 618, startPoint y: 310, endPoint x: 139, endPoint y: 277, distance: 480.1
click at [139, 277] on div "09/29/2025 12:00 pm - 3:00 pm 6863 SW 39th Ct Unit 7K Miramar, FL 33023" at bounding box center [392, 266] width 784 height 112
copy h1 "6863 SW 39th Ct Unit 7K Miramar, FL 33023"
click at [1202, 465] on div "Attach" at bounding box center [1188, 456] width 71 height 23
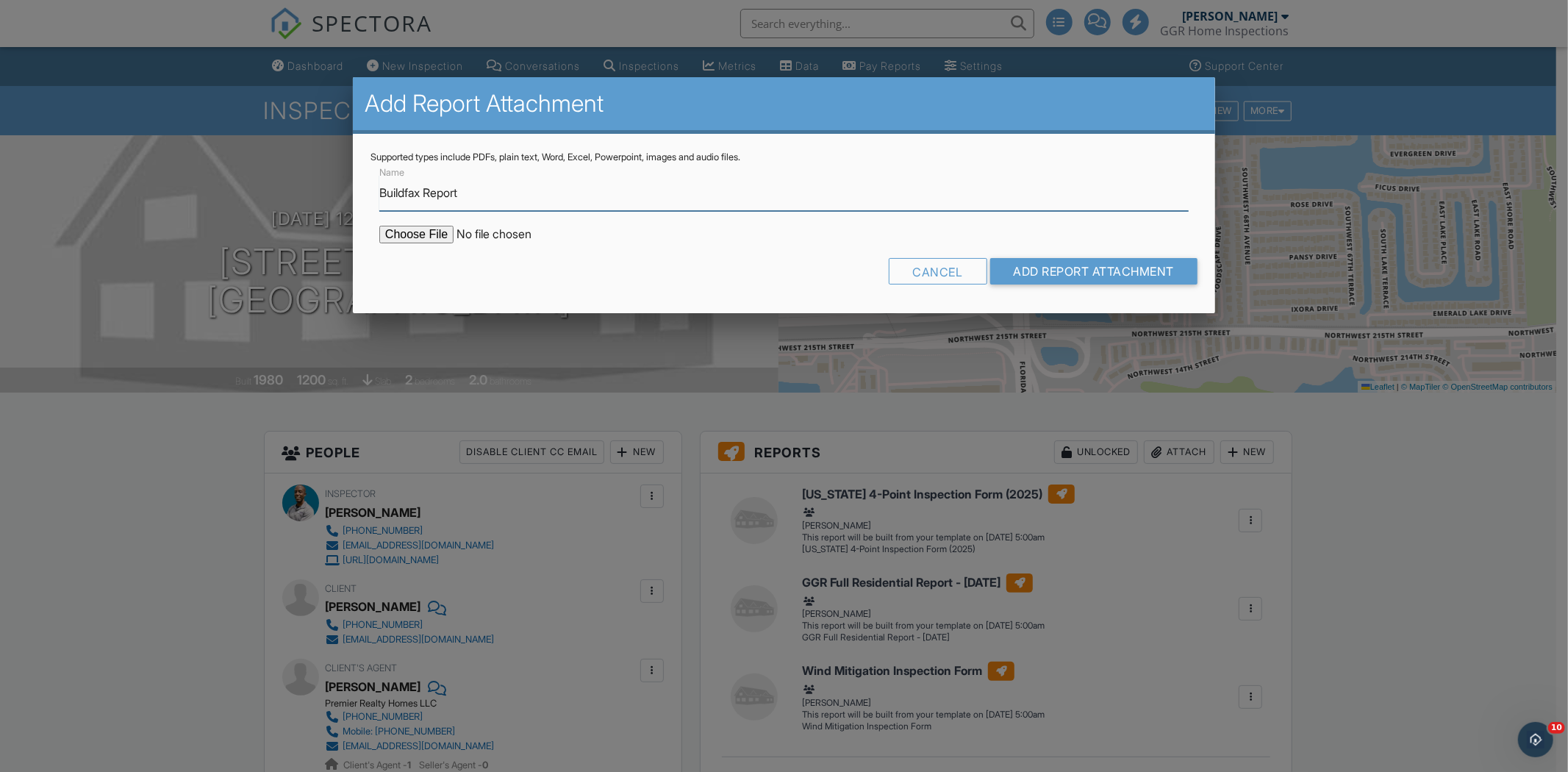
type input "Buildfax Report"
click at [447, 240] on input "file" at bounding box center [504, 234] width 250 height 17
type input "C:\fakepath\BuildFaxReport_20250928180059436487-KWHALO-772908132.pdf"
click at [1104, 266] on input "Add Report Attachment" at bounding box center [1094, 272] width 208 height 27
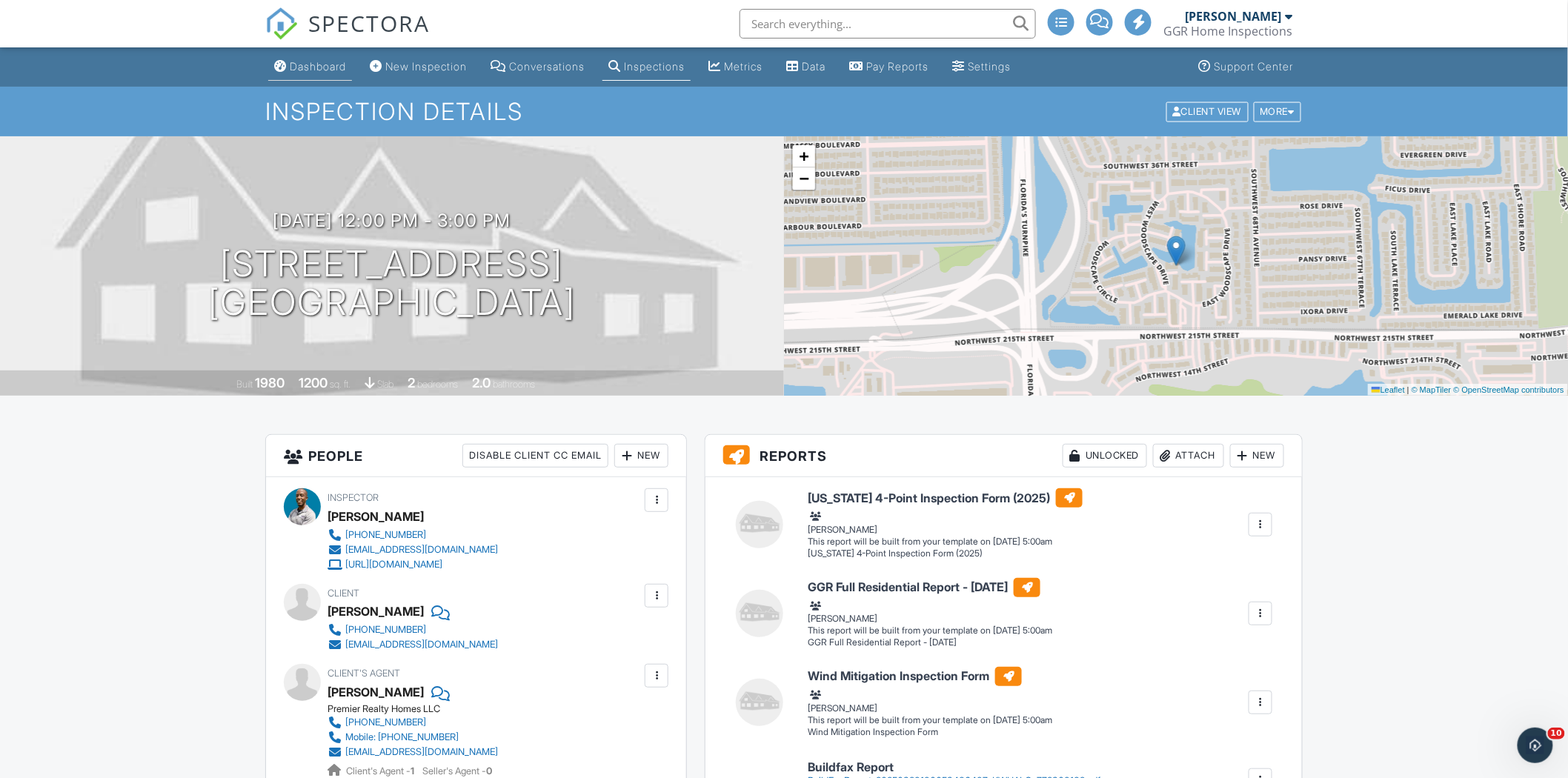
click at [302, 63] on div "Dashboard" at bounding box center [317, 66] width 56 height 13
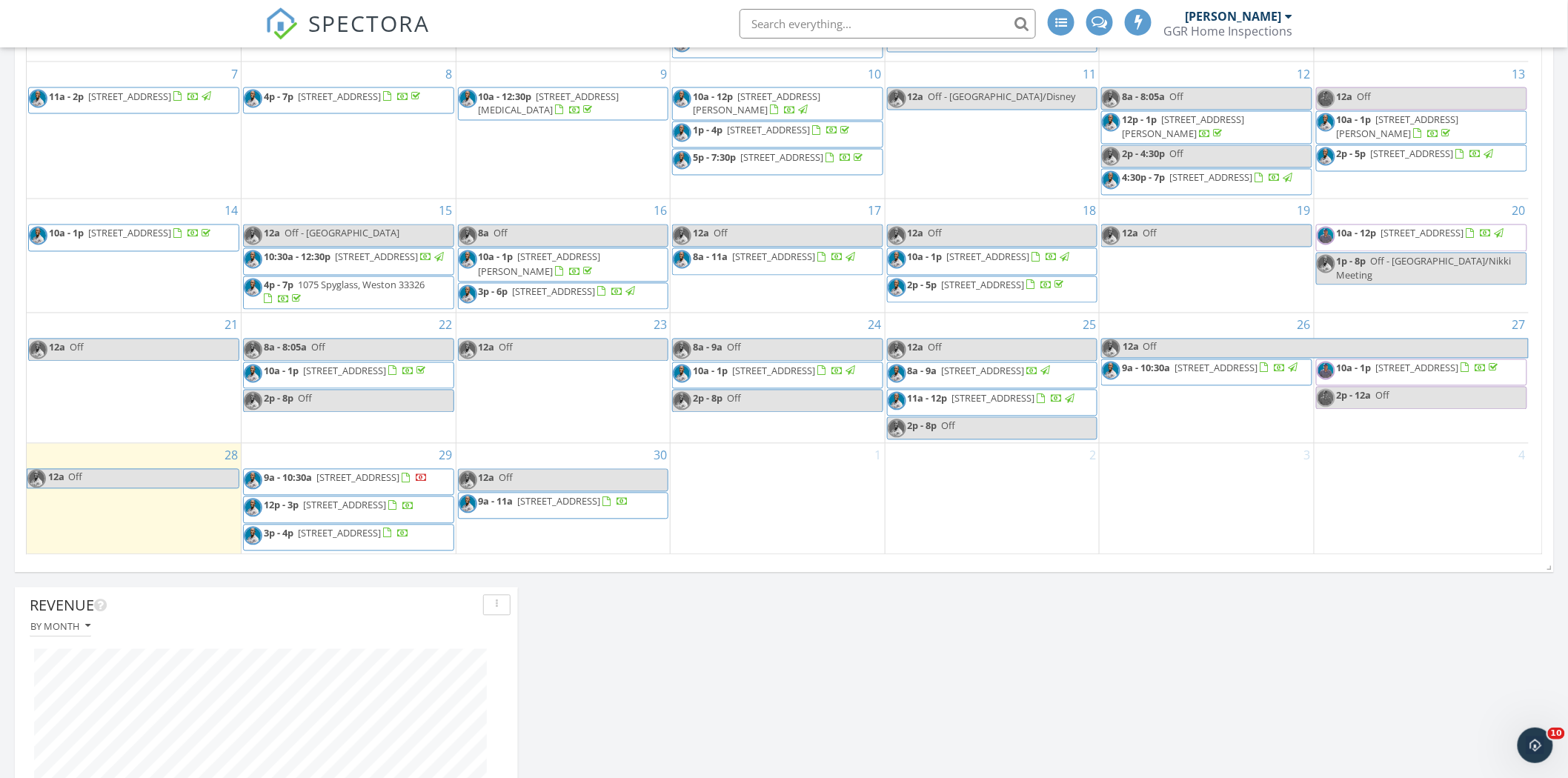
scroll to position [54, 0]
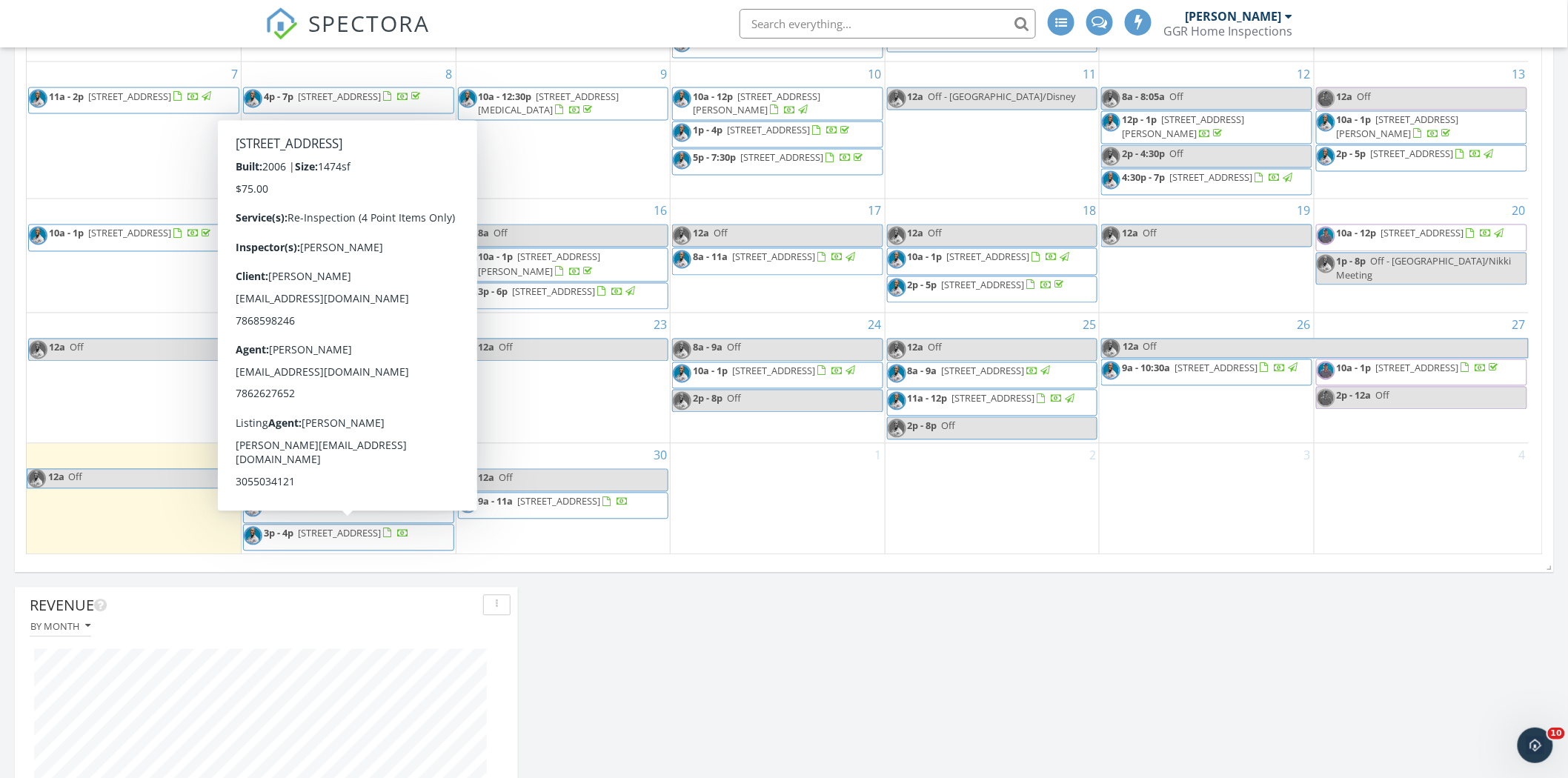
click at [382, 536] on span "3p - 4p 2053 SW 87th Terrace, Miramar 33025" at bounding box center [326, 538] width 165 height 23
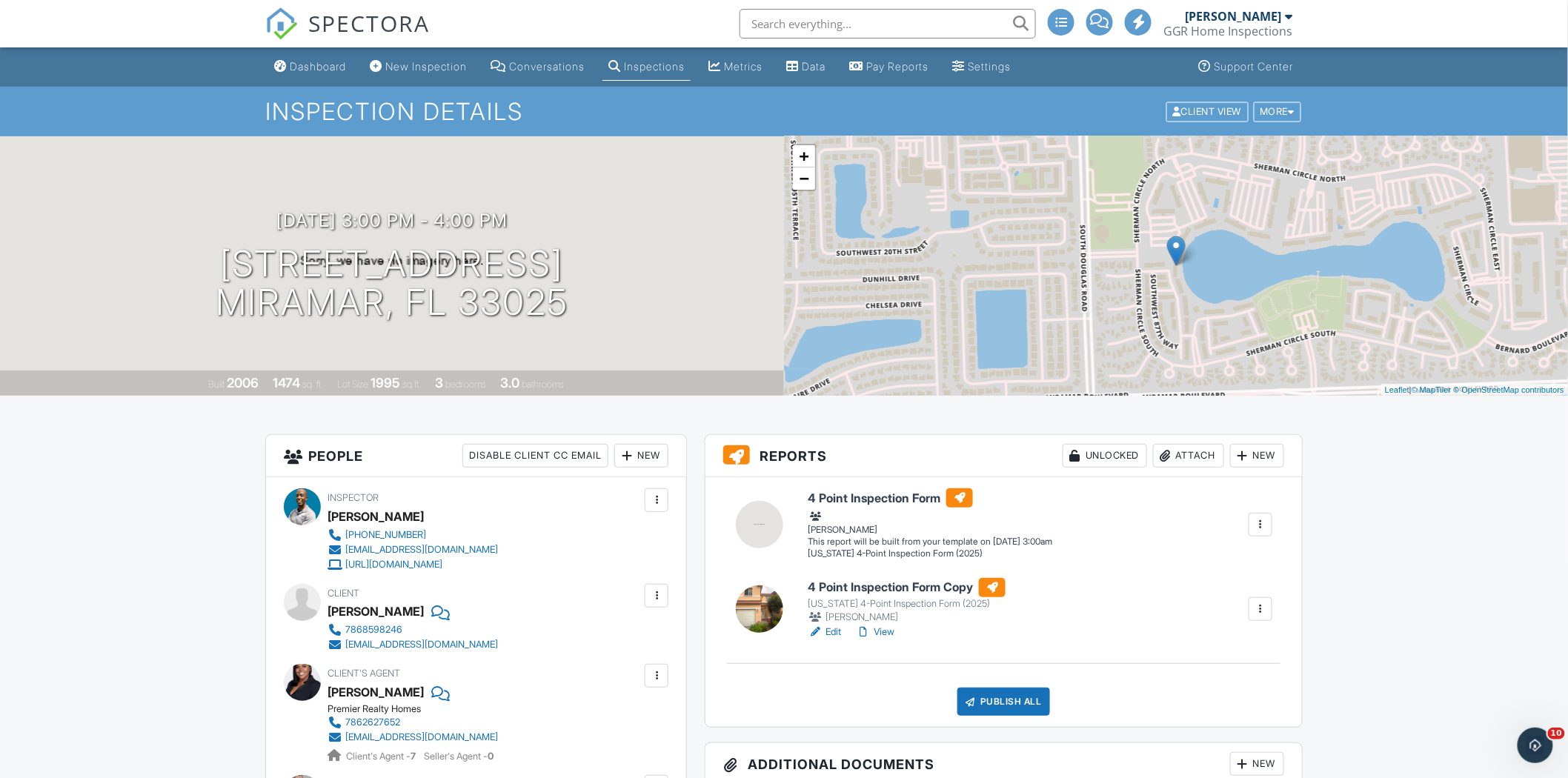
click at [1190, 452] on div "Attach" at bounding box center [1188, 456] width 71 height 23
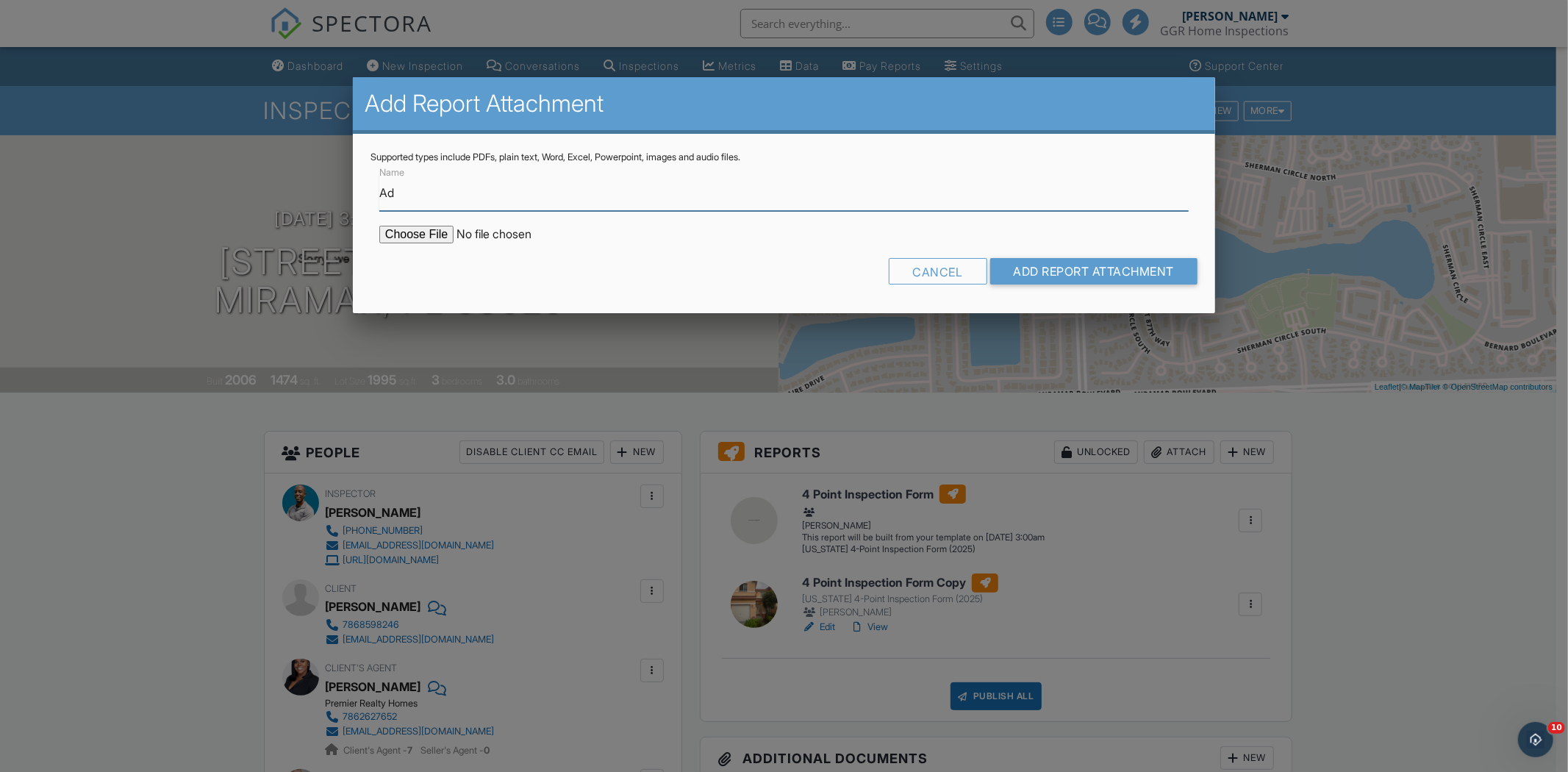
type input "A"
click at [478, 197] on input "Repair" at bounding box center [784, 193] width 809 height 36
type input "(Copy) Repair Addemdum"
click at [443, 235] on input "file" at bounding box center [504, 234] width 250 height 17
type input "C:\fakepath\addendum-to-contract-a-repairs.pdf"
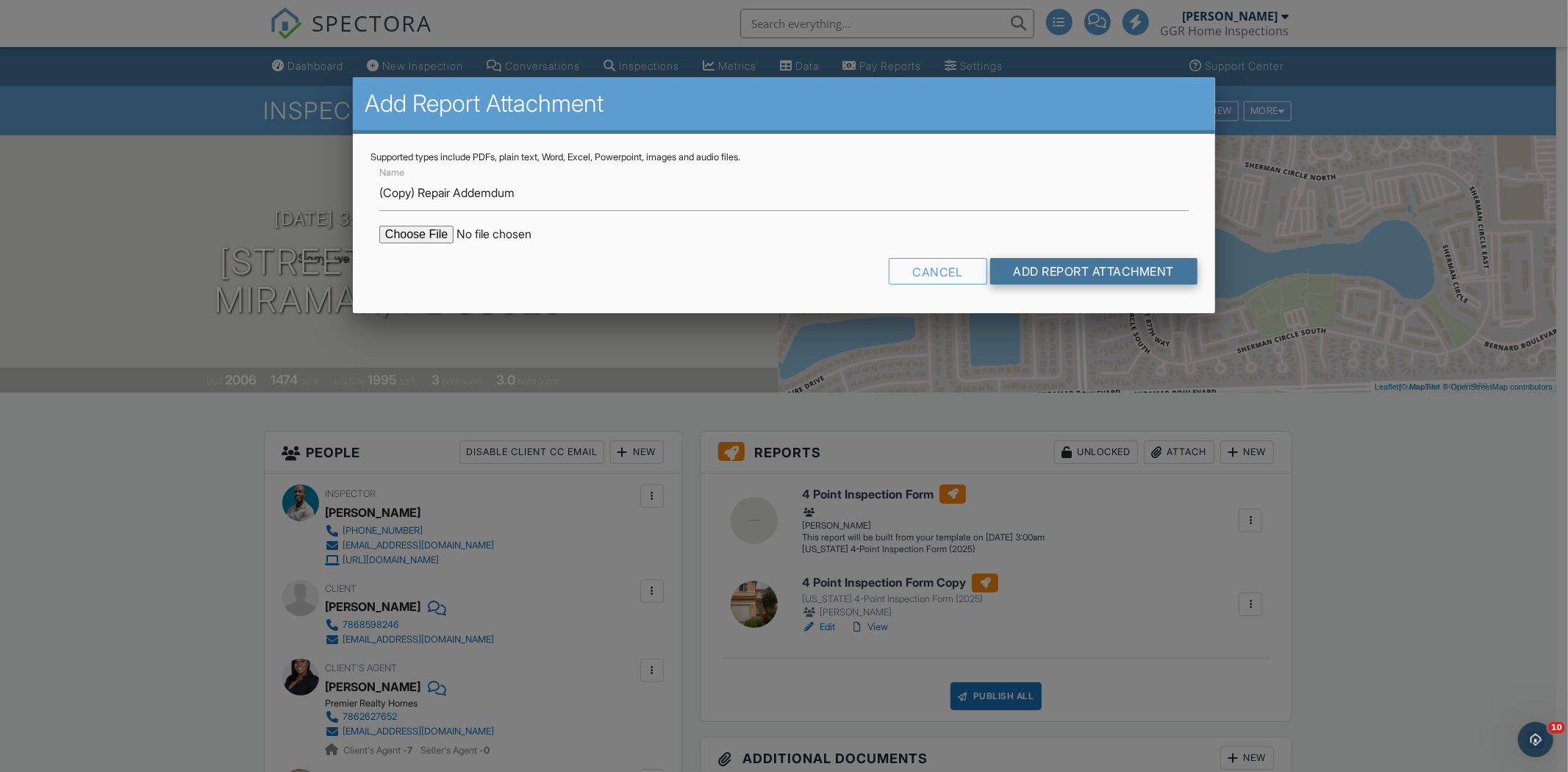
click at [1096, 261] on input "Add Report Attachment" at bounding box center [1094, 272] width 208 height 27
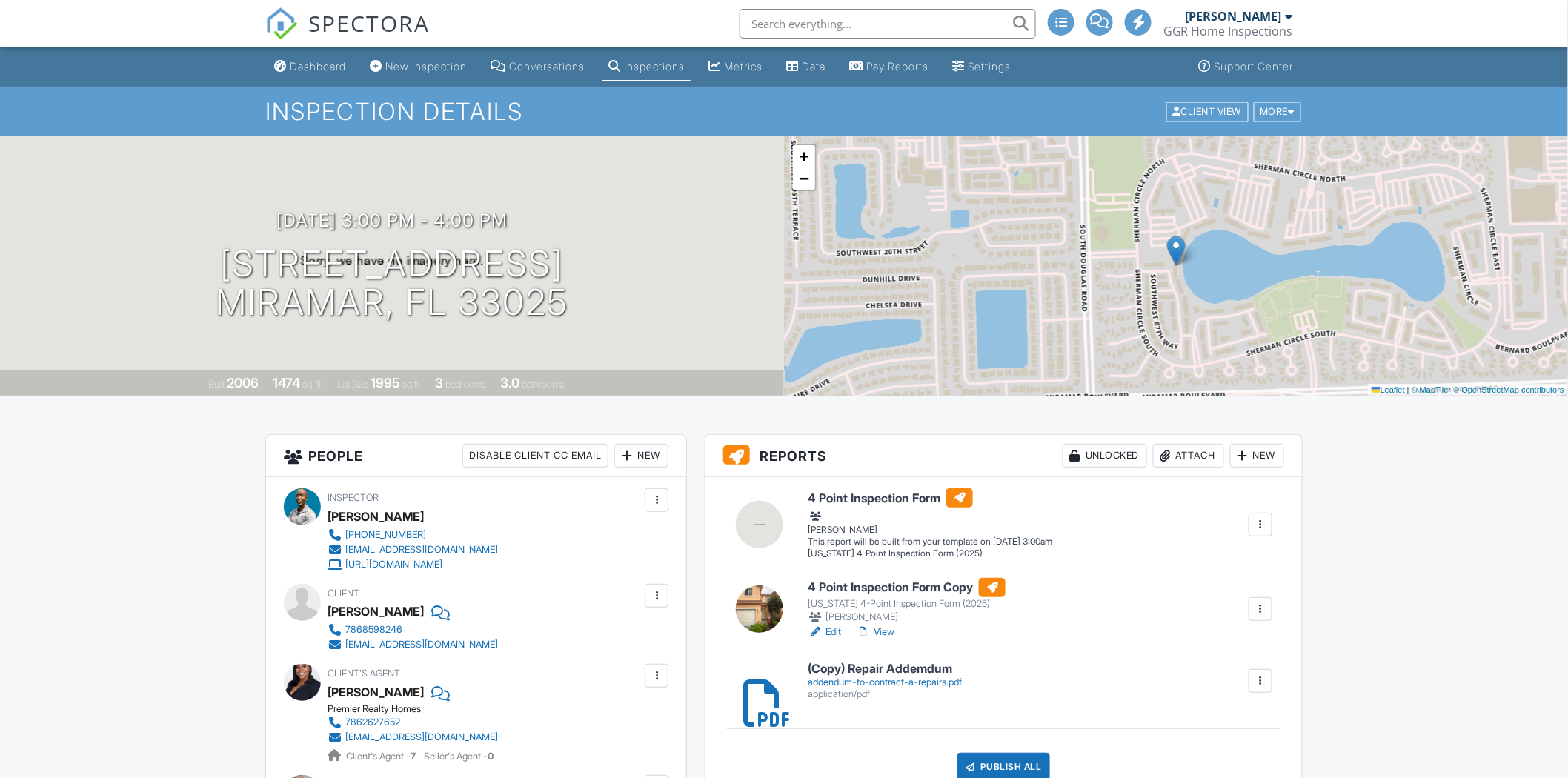
click at [1265, 523] on div at bounding box center [1261, 525] width 15 height 15
click at [1188, 624] on div "Delete" at bounding box center [1186, 626] width 31 height 16
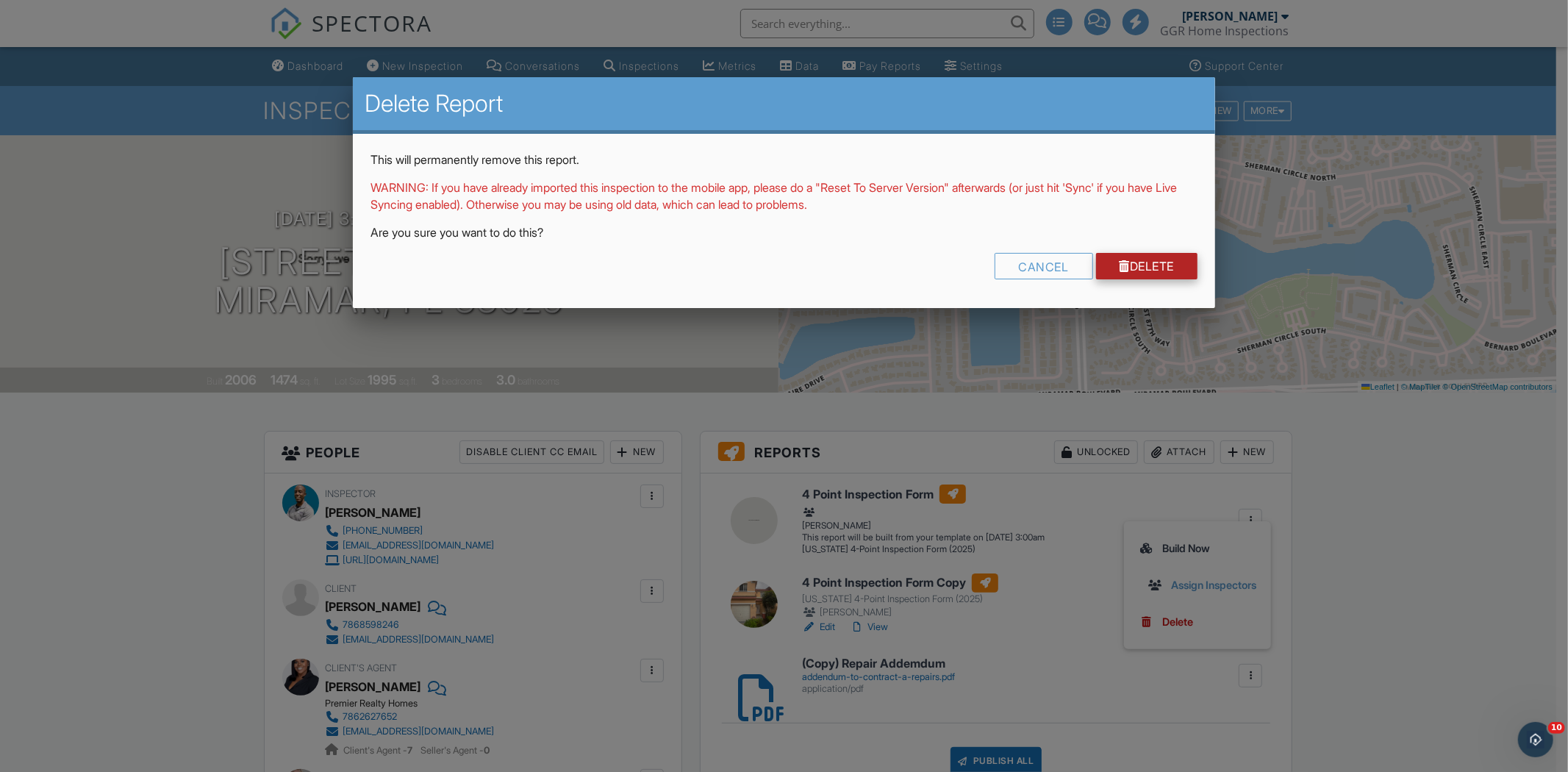
click at [1140, 260] on link "Delete" at bounding box center [1147, 266] width 102 height 27
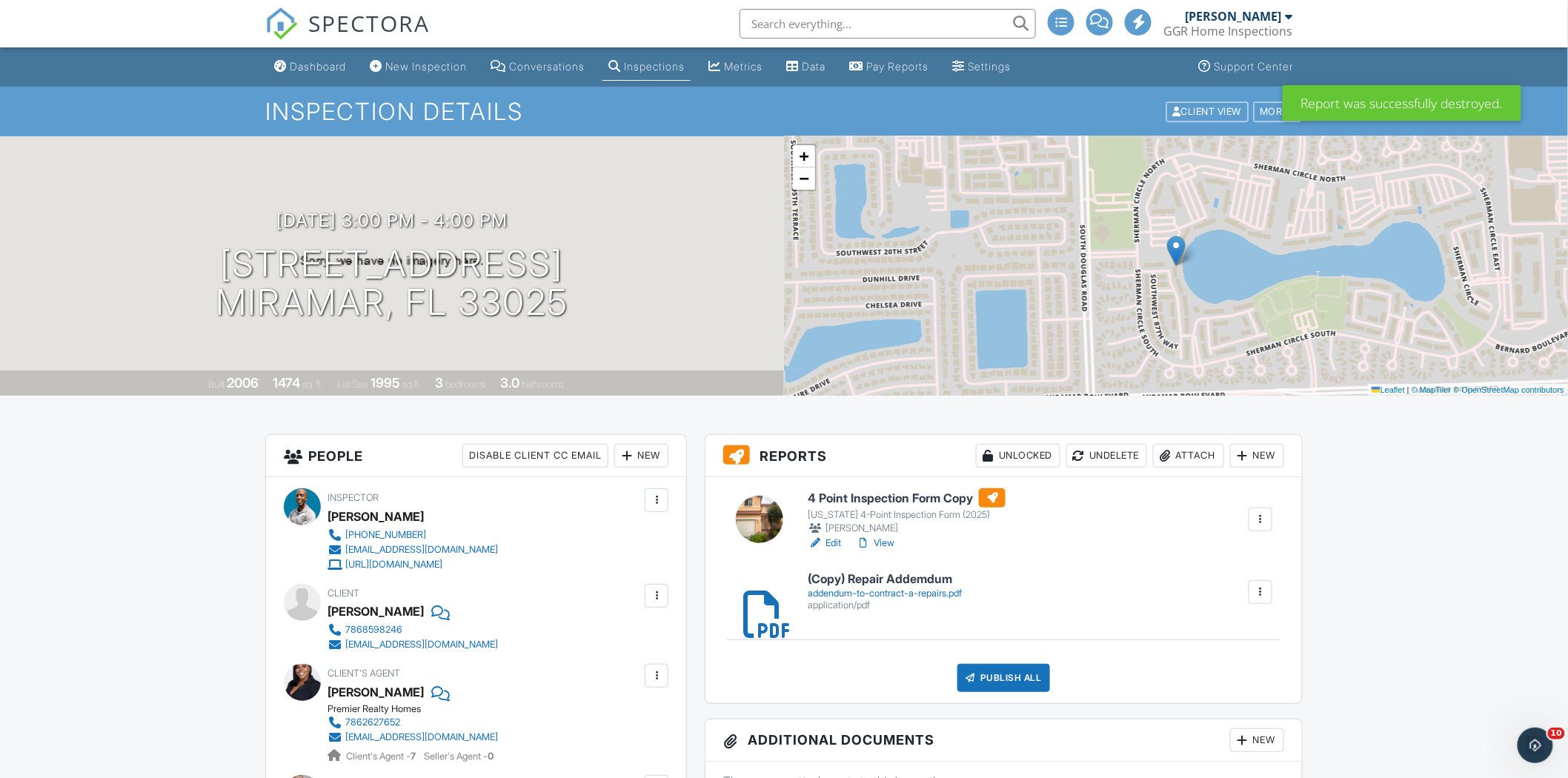
click at [938, 591] on div "addendum-to-contract-a-repairs.pdf" at bounding box center [885, 594] width 154 height 12
click at [330, 70] on div "Dashboard" at bounding box center [317, 66] width 56 height 13
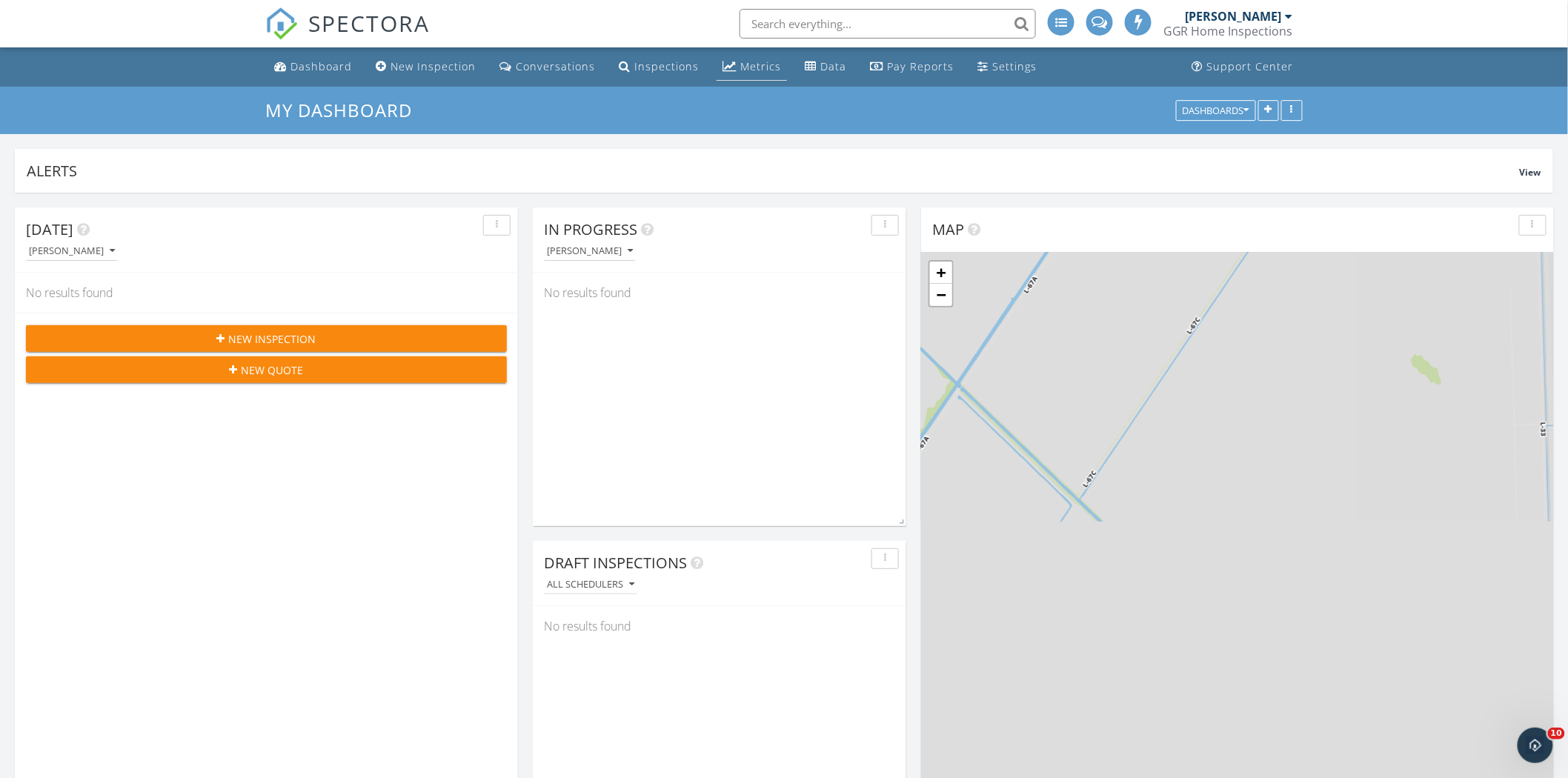
click at [740, 68] on div "Metrics" at bounding box center [760, 66] width 41 height 14
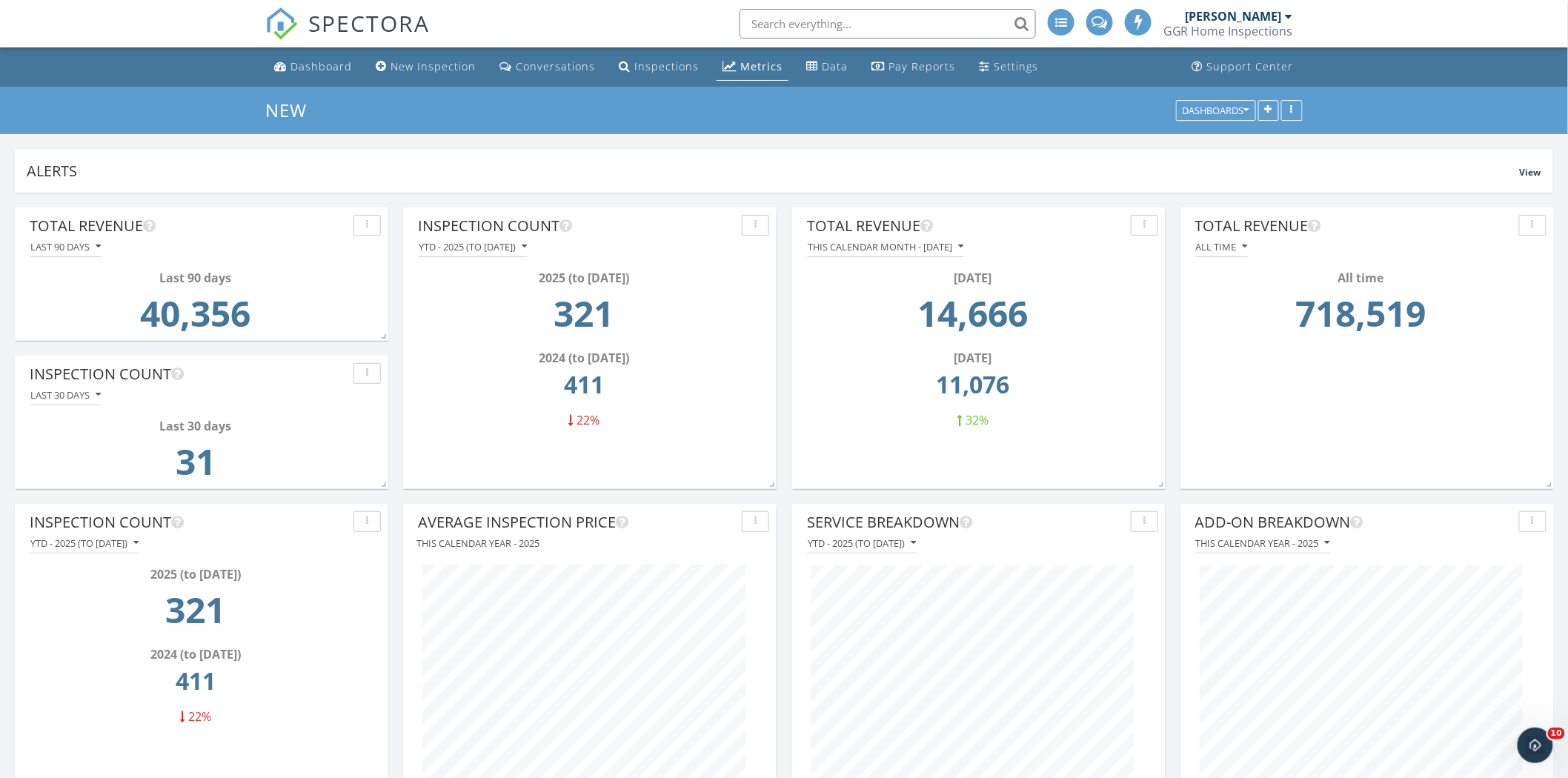
click at [1272, 30] on div "GGR Home Inspections" at bounding box center [1228, 31] width 130 height 15
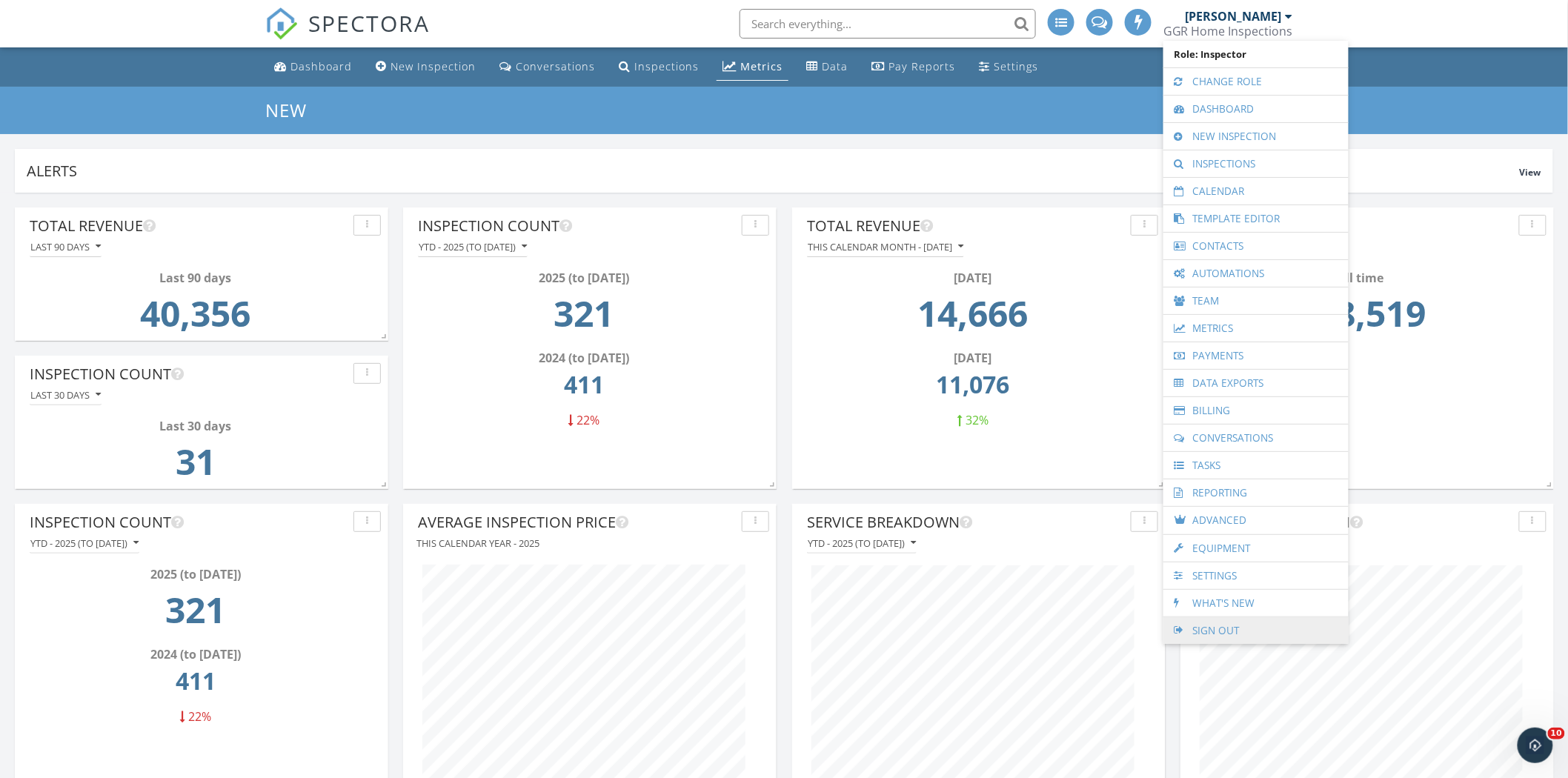
click at [1216, 630] on link "Sign Out" at bounding box center [1256, 631] width 171 height 27
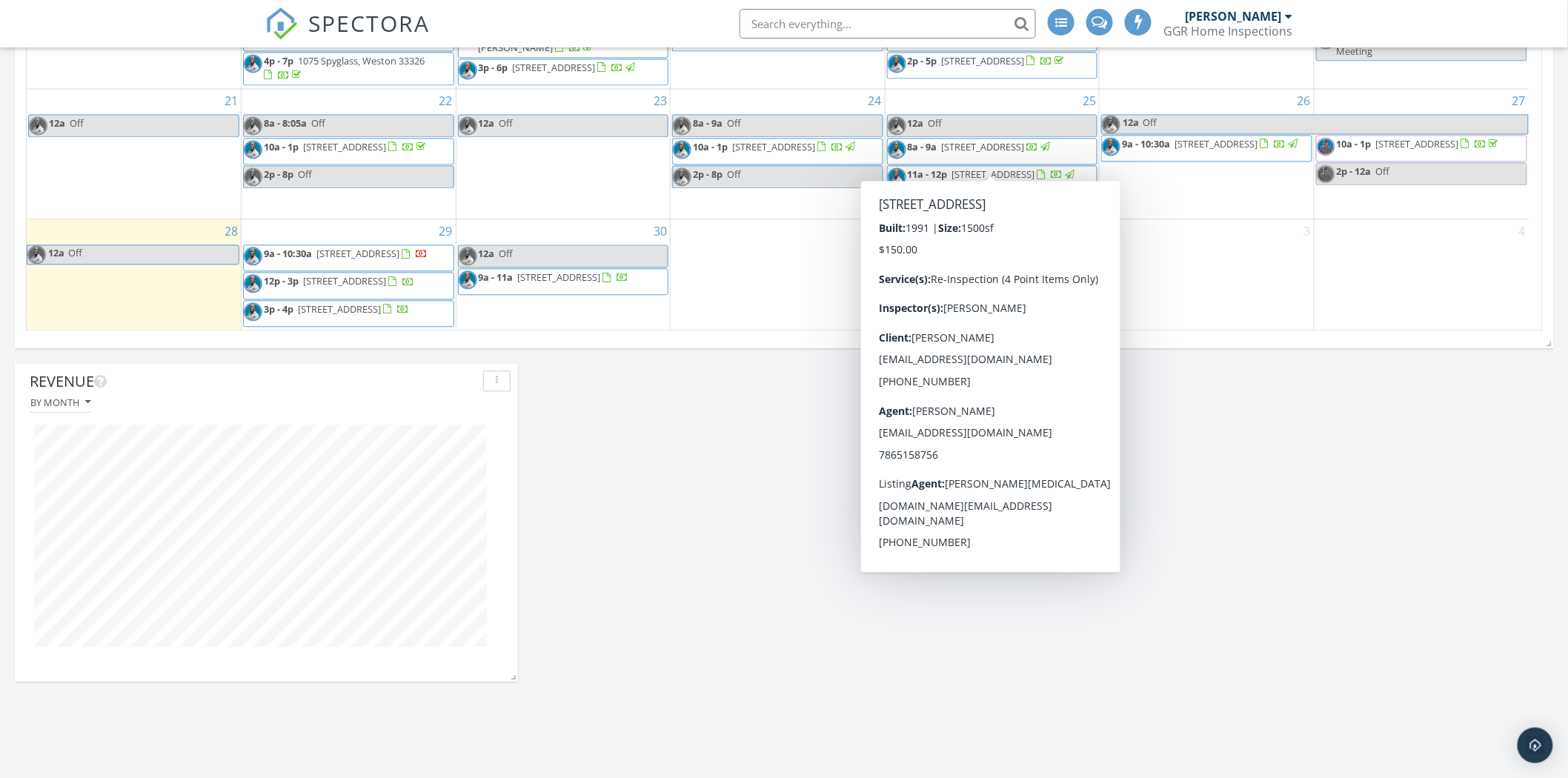
scroll to position [1291, 0]
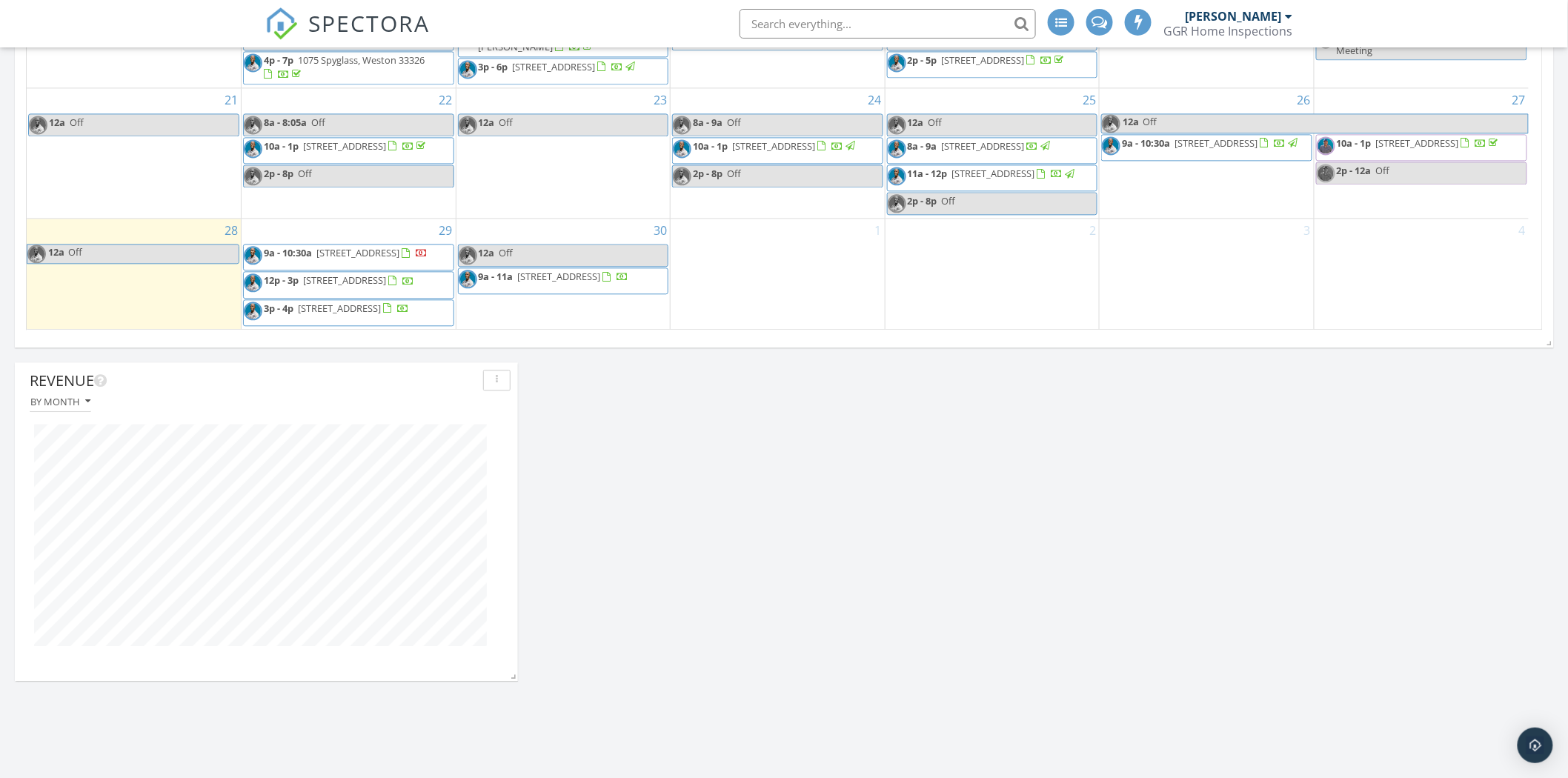
drag, startPoint x: 1247, startPoint y: 420, endPoint x: 1260, endPoint y: 390, distance: 32.7
click at [1247, 420] on div "Today Ronald Gladden No results found New Inspection New Quote Map + − Leaflet …" at bounding box center [784, 614] width 1568 height 3424
click at [1261, 234] on div "3" at bounding box center [1206, 273] width 214 height 110
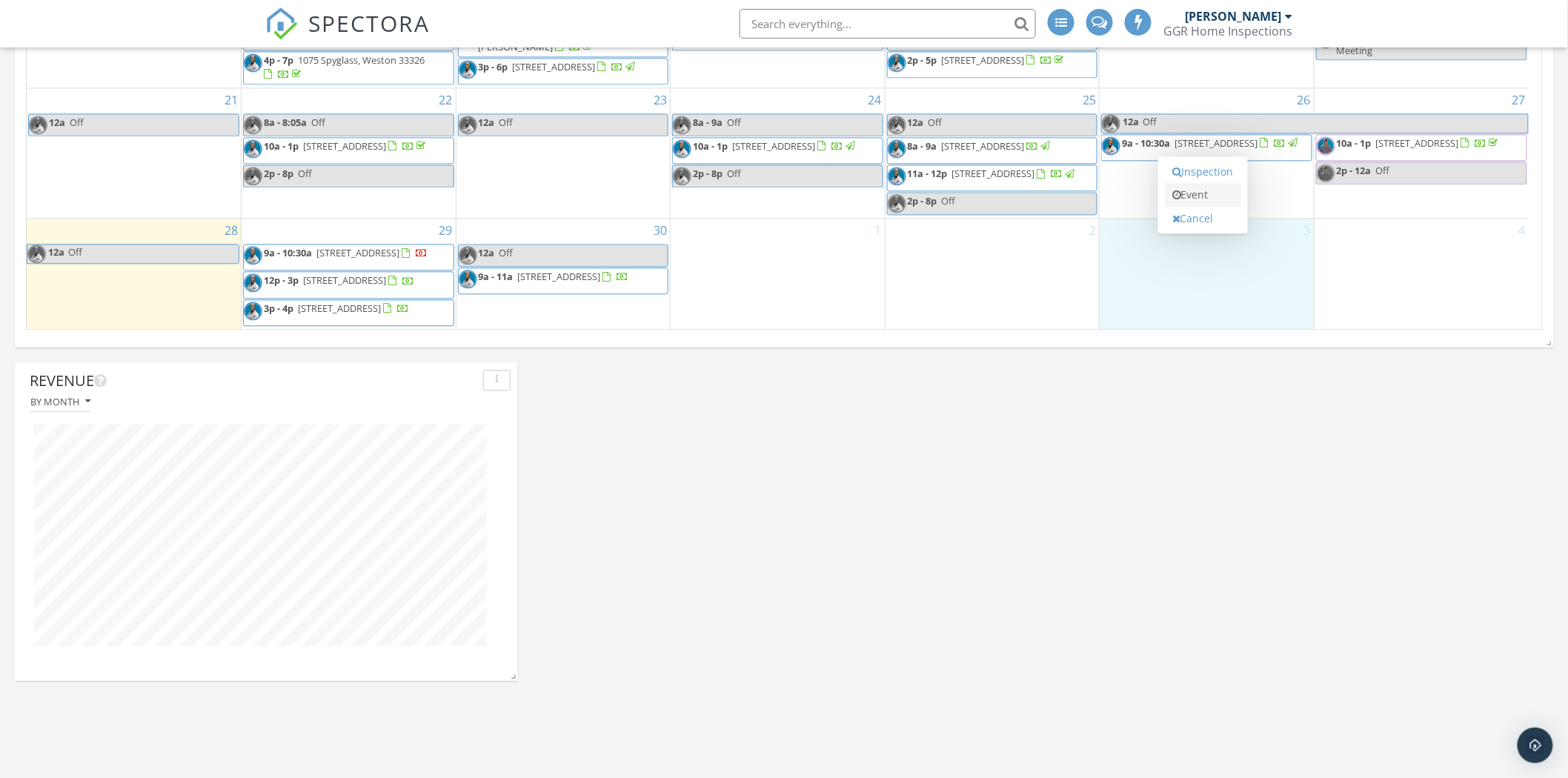
click at [1234, 198] on link "Event" at bounding box center [1202, 195] width 76 height 23
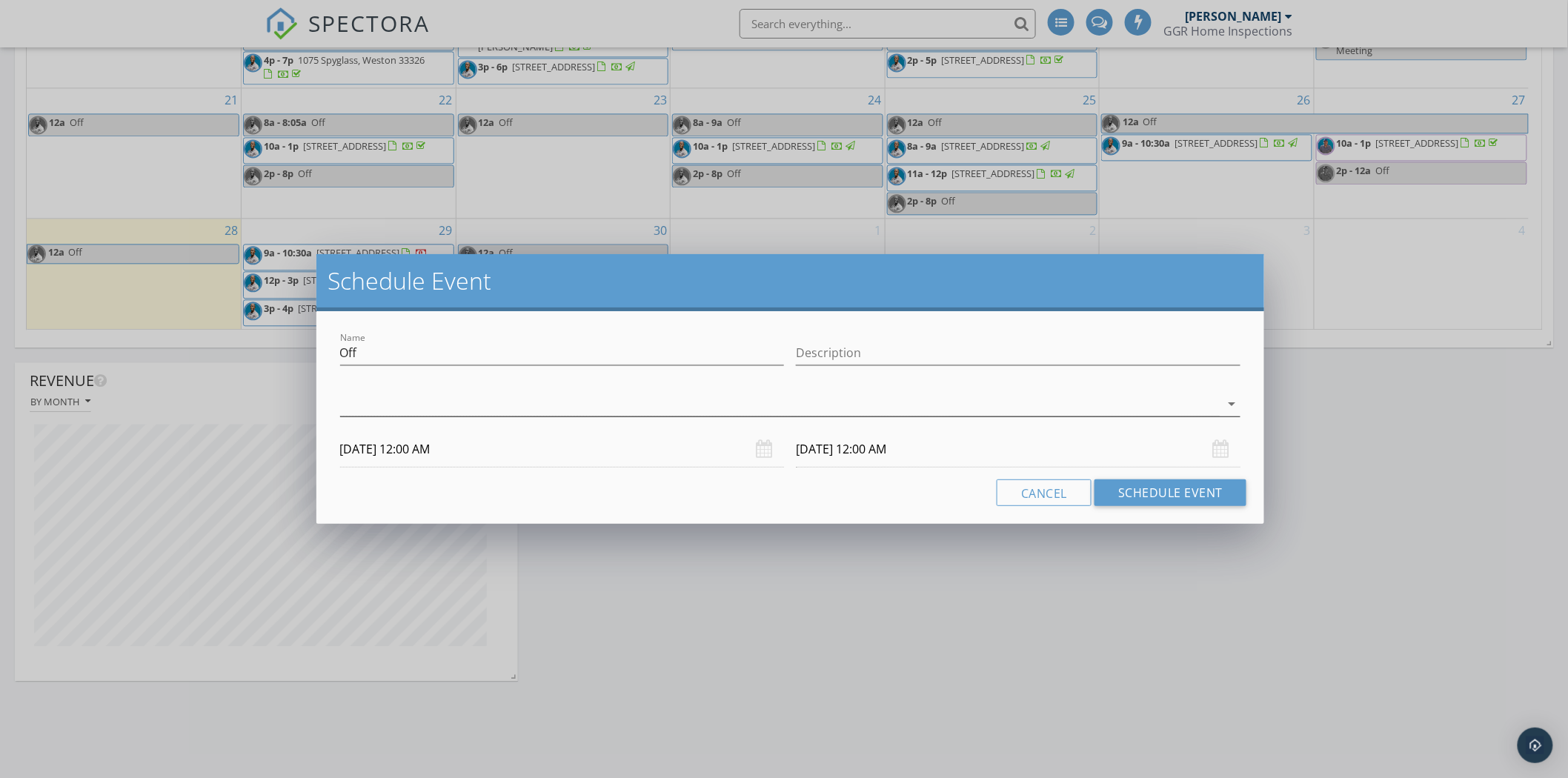
click at [1086, 400] on div at bounding box center [779, 404] width 880 height 24
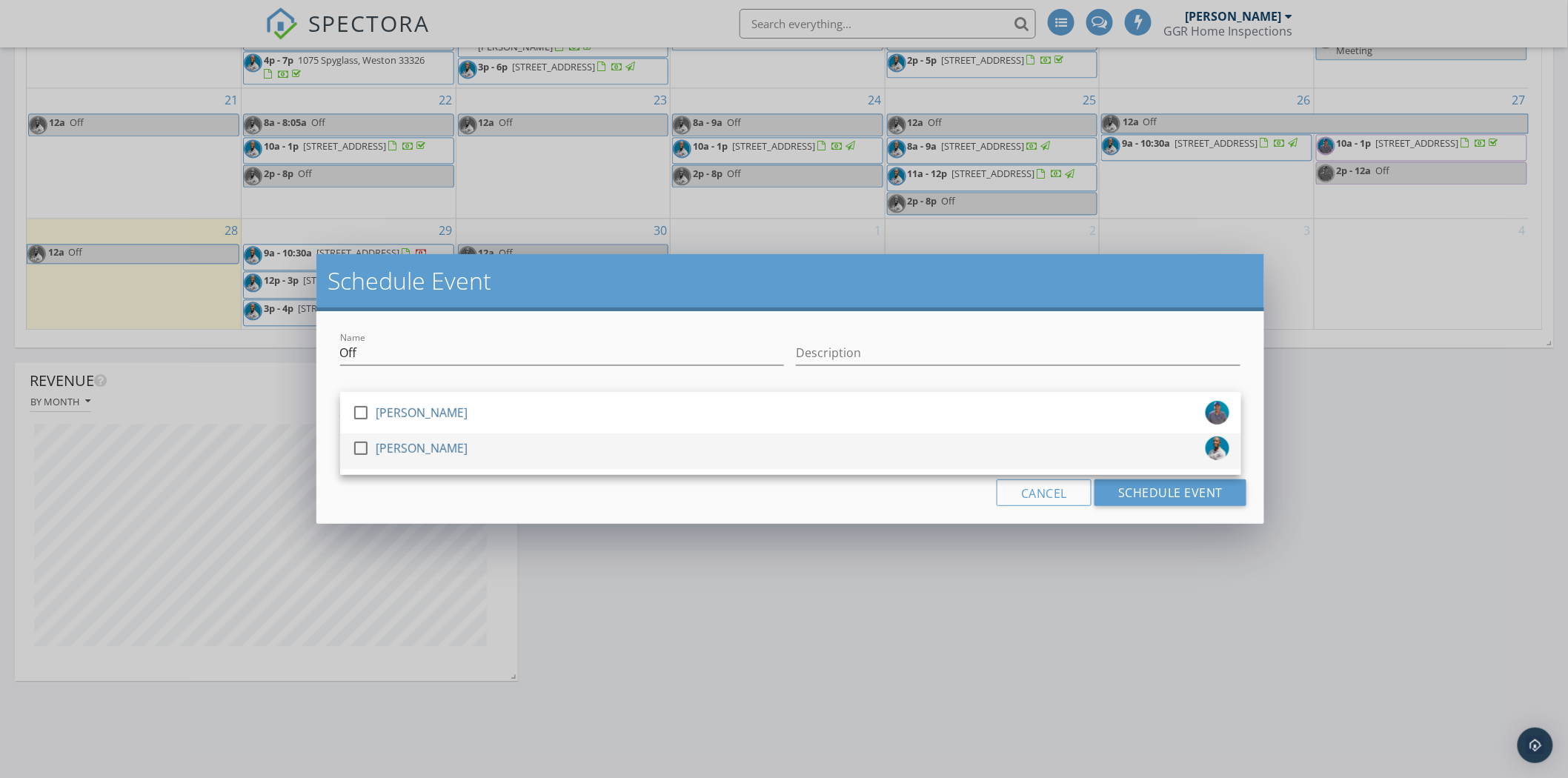
click at [408, 450] on div "[PERSON_NAME]" at bounding box center [422, 448] width 92 height 23
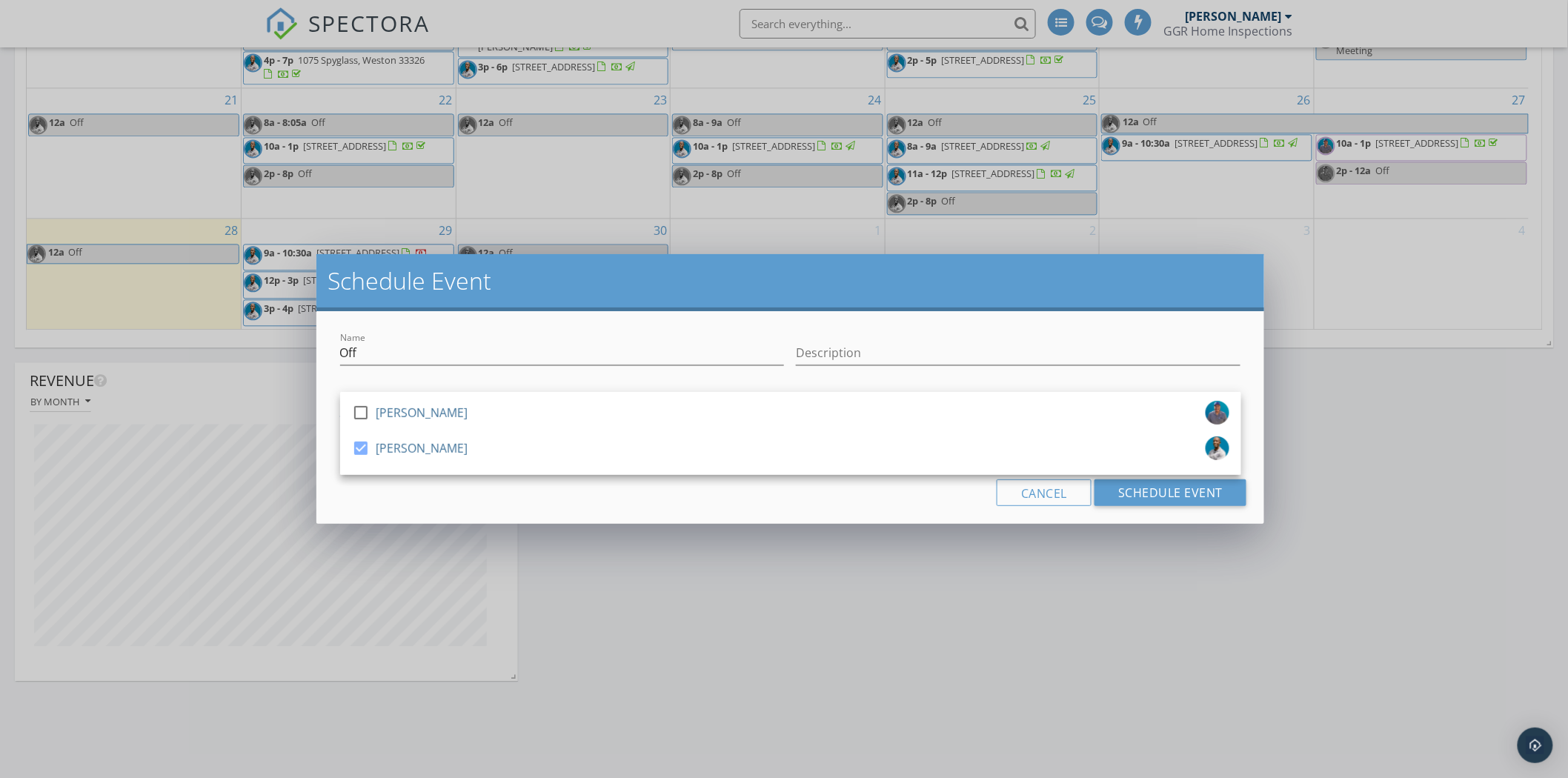
click at [796, 266] on h2 "Schedule Event" at bounding box center [790, 281] width 925 height 29
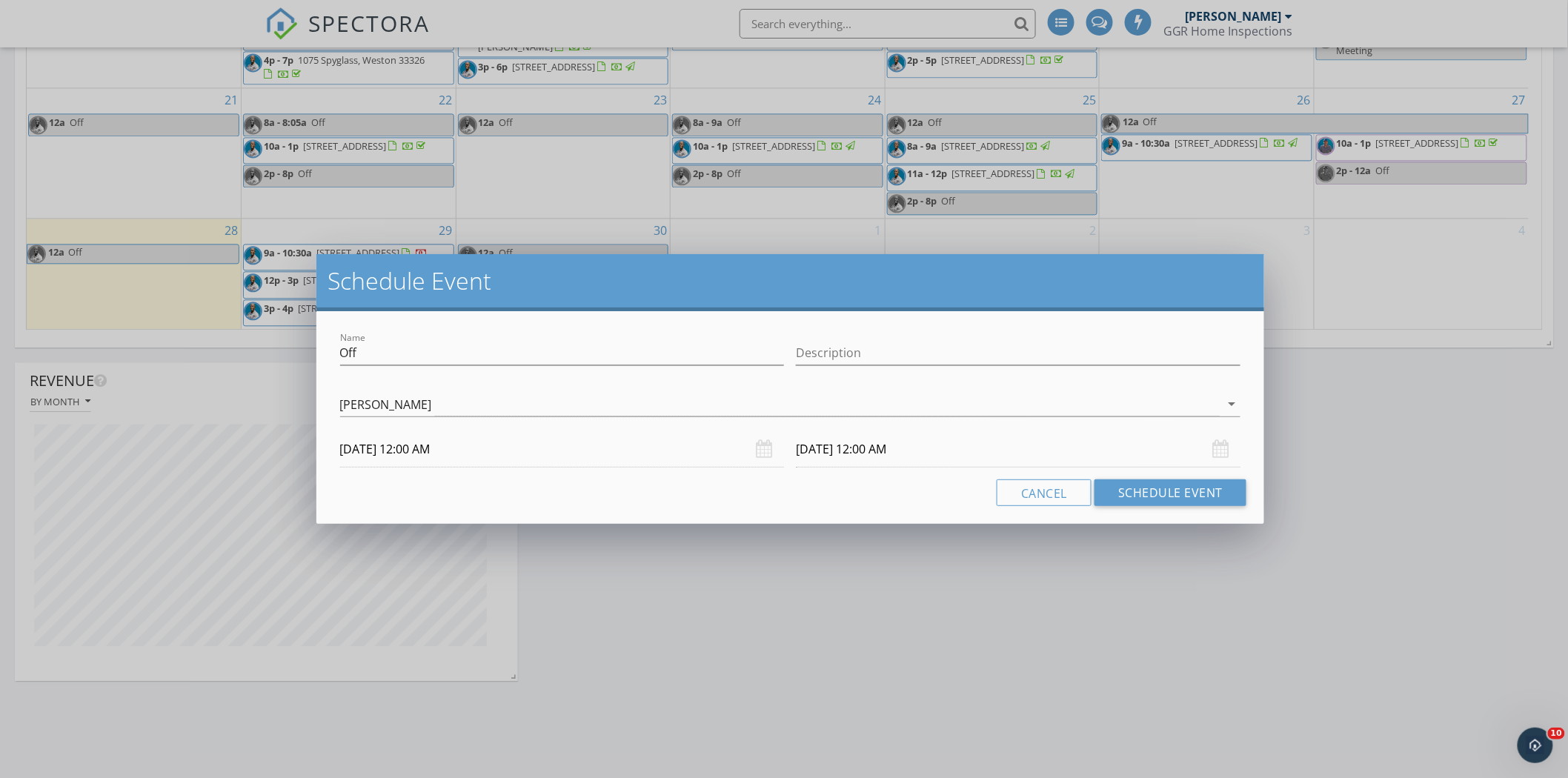
scroll to position [0, 0]
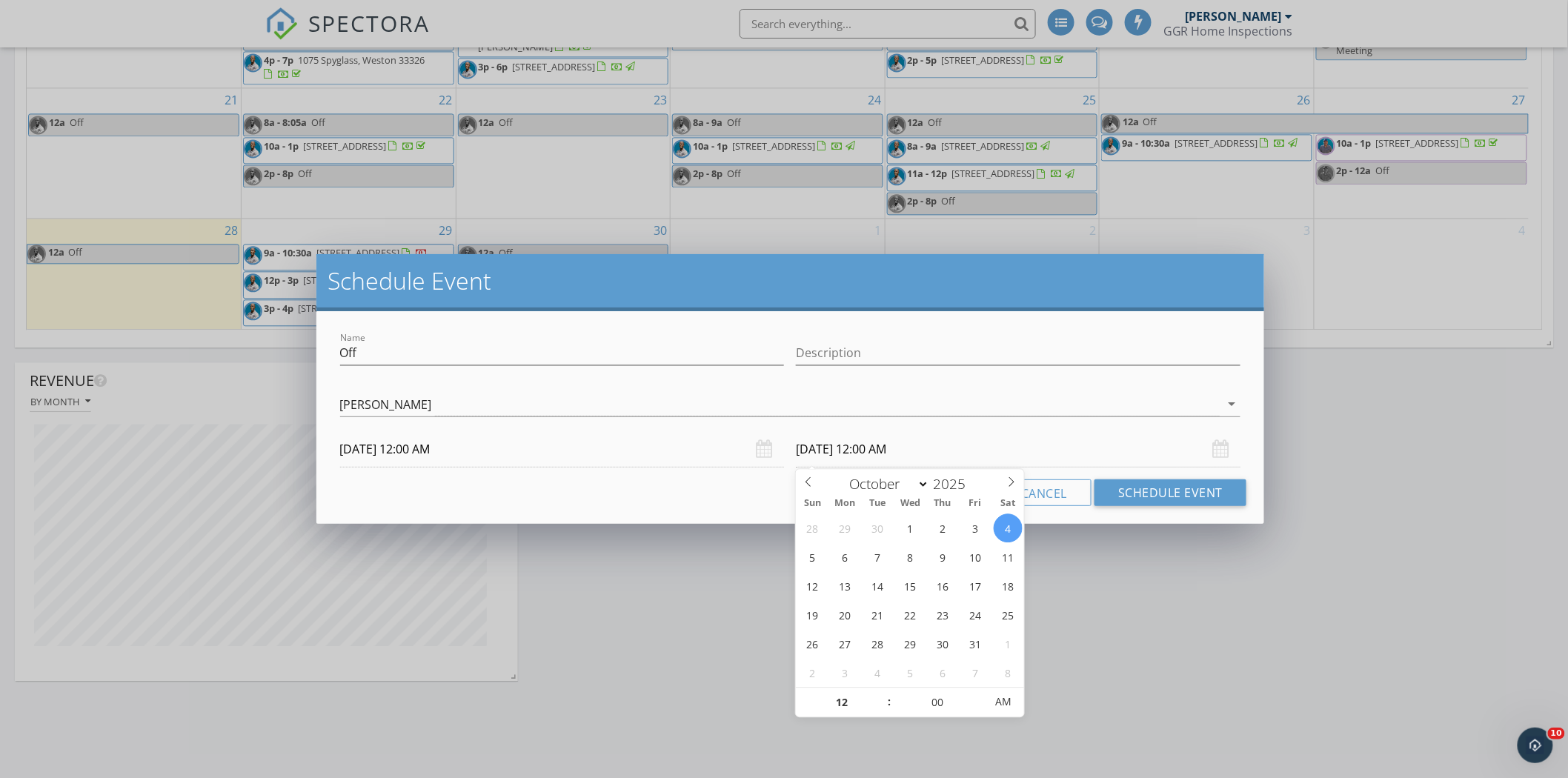
click at [873, 449] on input "10/04/2025 12:00 AM" at bounding box center [1018, 449] width 445 height 36
type input "01"
type input "10/04/2025 1:00 AM"
click at [882, 693] on span at bounding box center [882, 695] width 10 height 15
type input "12"
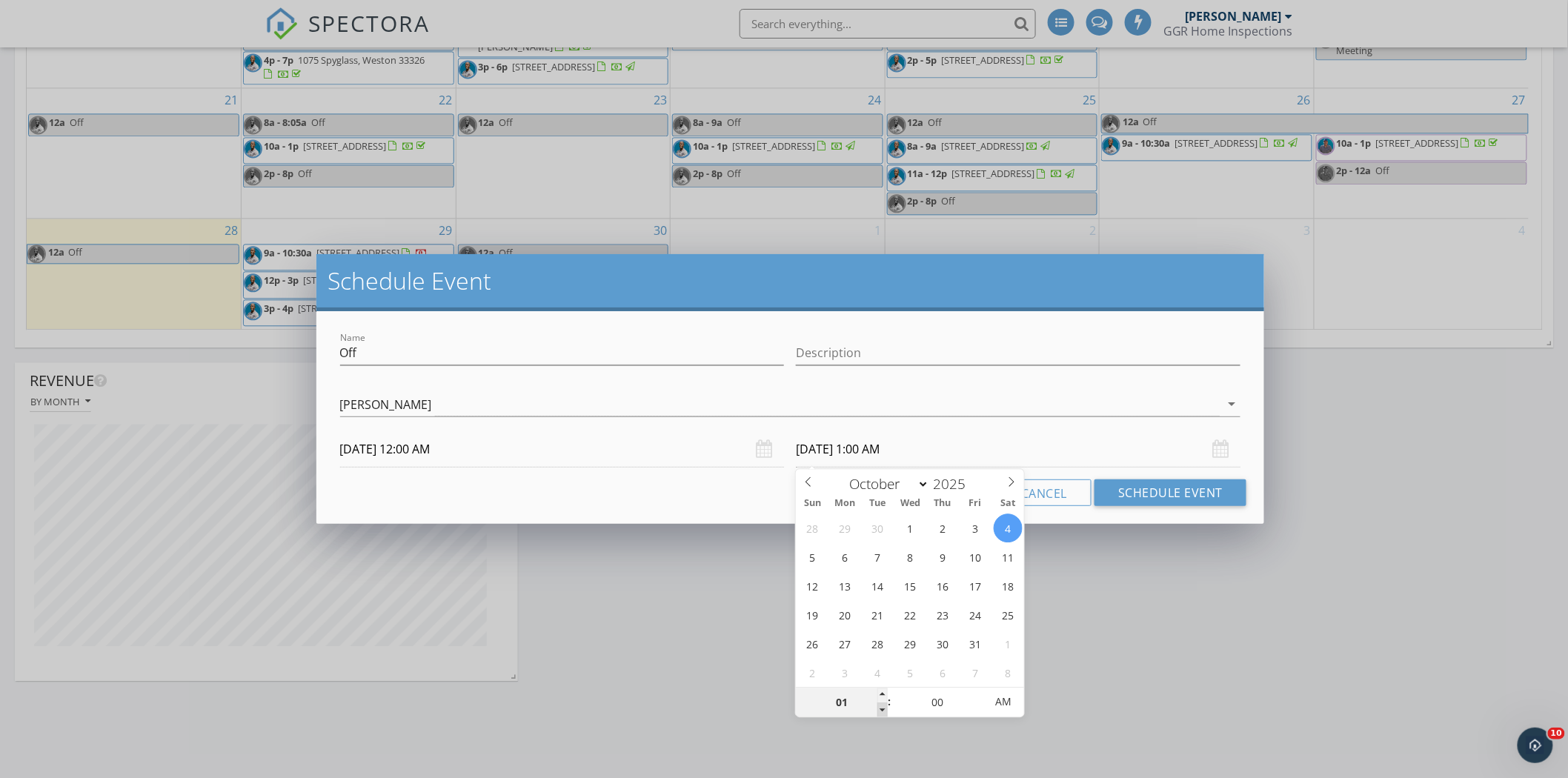
type input "10/04/2025 12:00 AM"
click at [878, 707] on span at bounding box center [882, 710] width 10 height 15
click at [702, 504] on div "Cancel Schedule Event" at bounding box center [790, 493] width 913 height 27
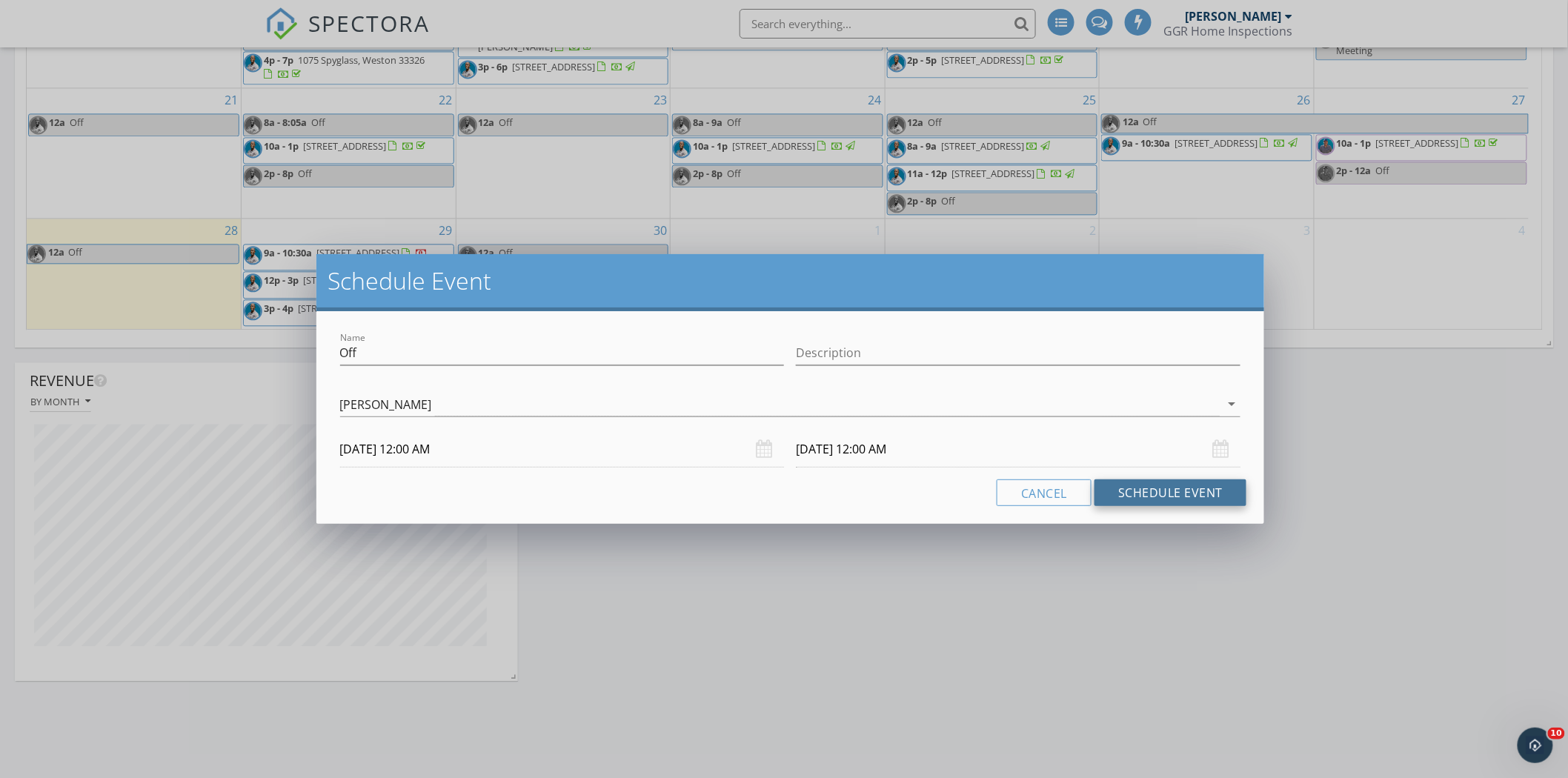
click at [1159, 497] on button "Schedule Event" at bounding box center [1170, 493] width 152 height 27
